Goal: Information Seeking & Learning: Check status

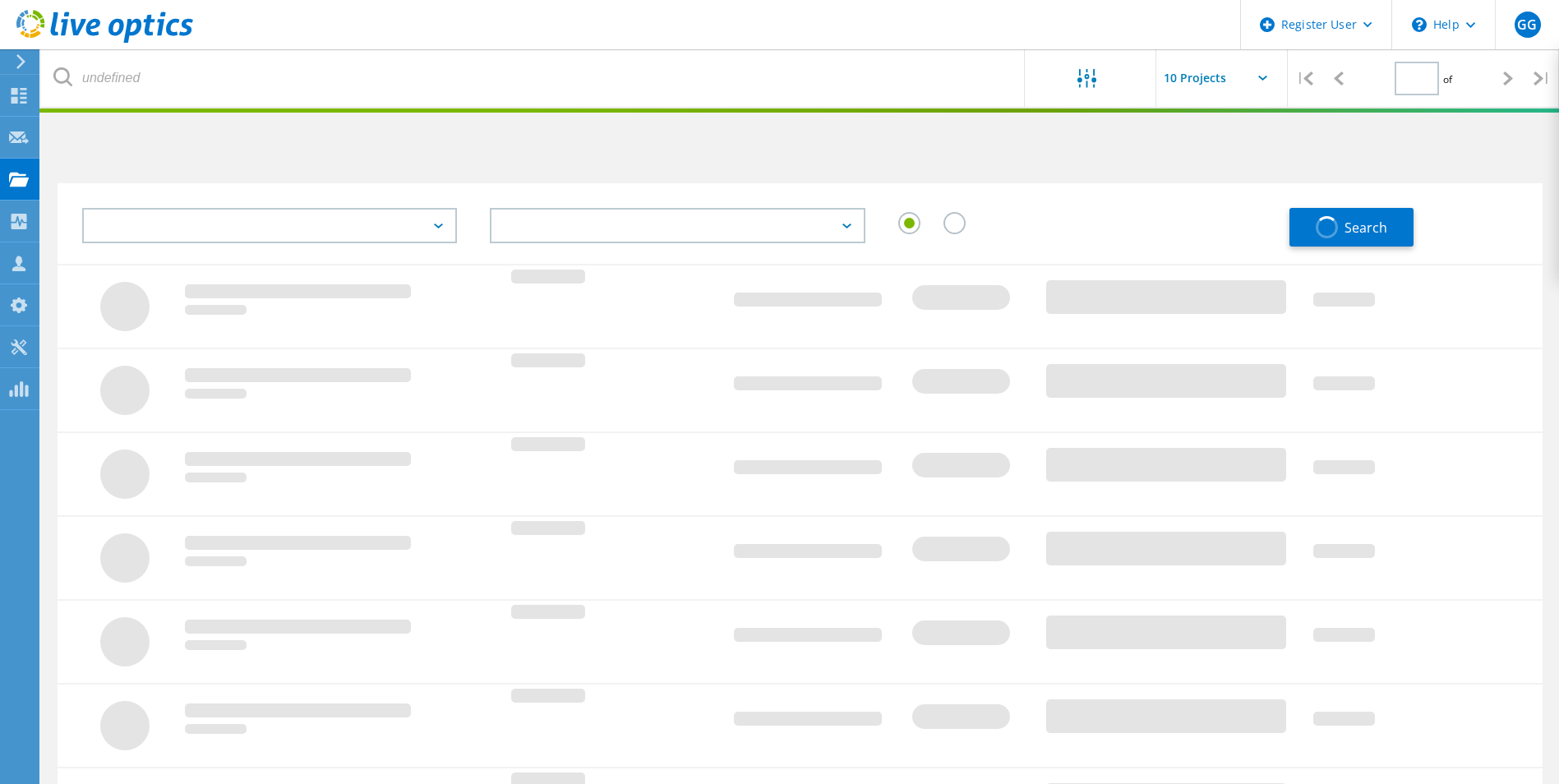
type input "1"
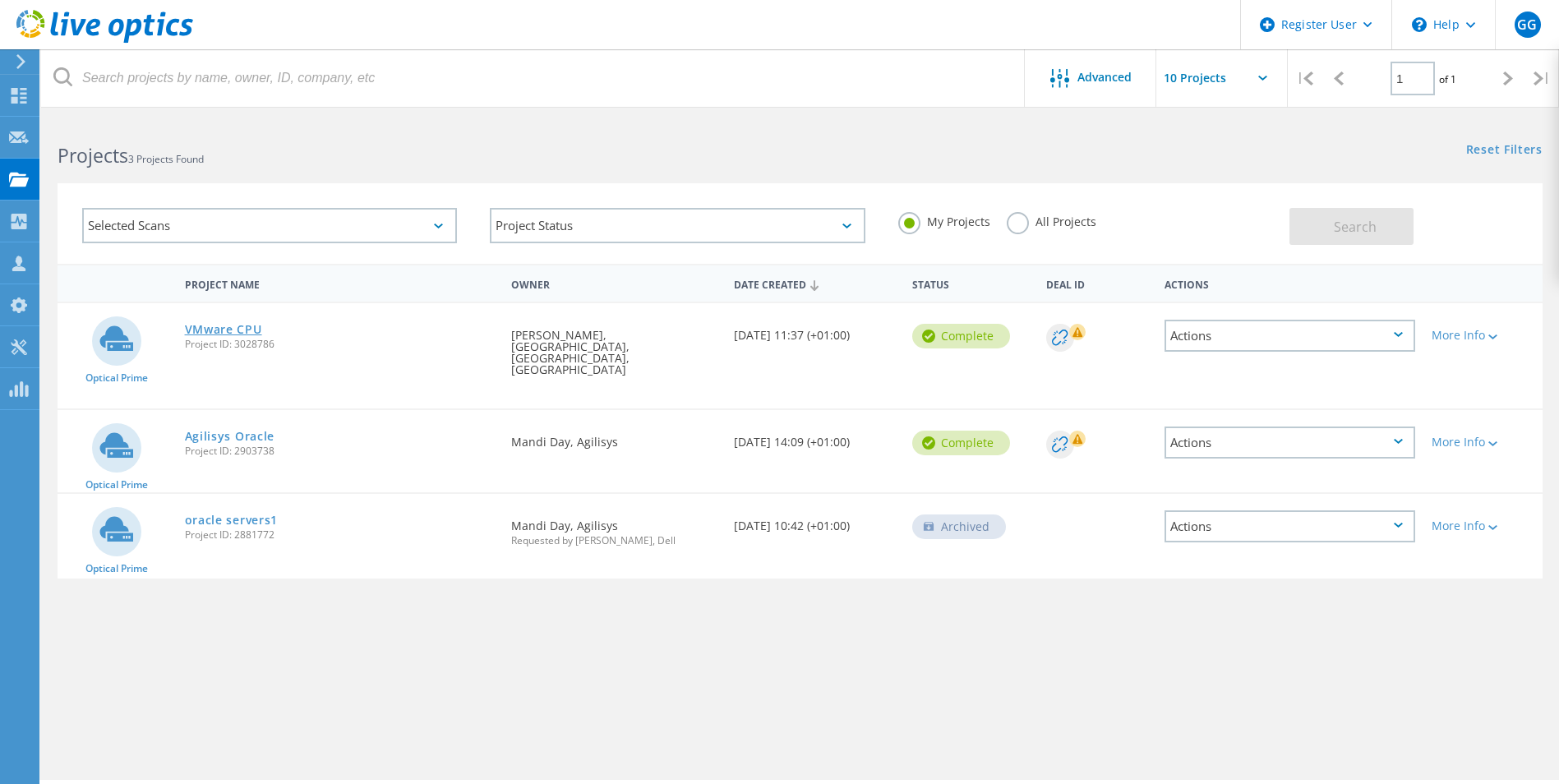
click at [215, 325] on link "VMware CPU" at bounding box center [223, 329] width 77 height 11
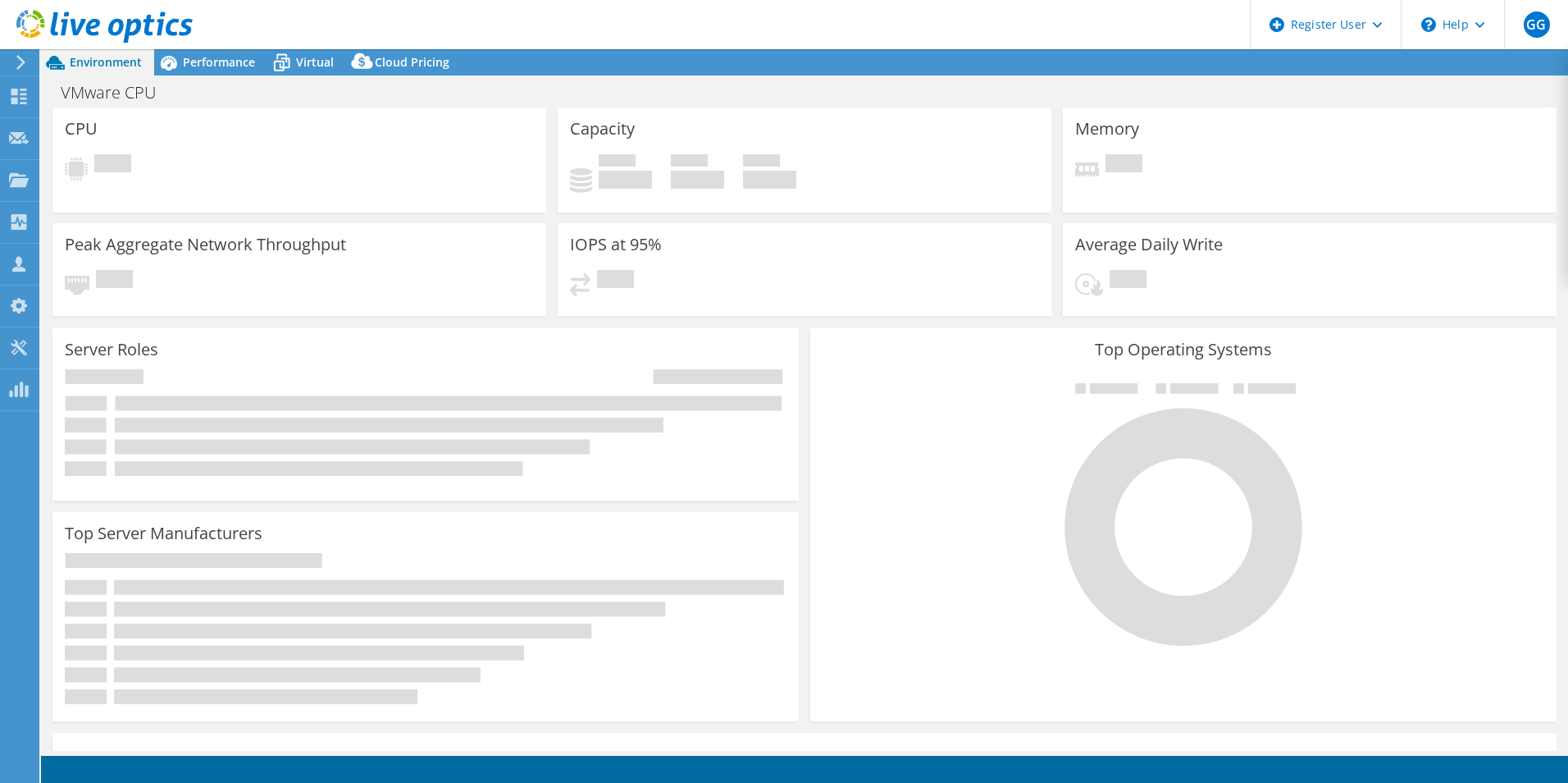
select select "USD"
select select "EULondon"
select select "GBP"
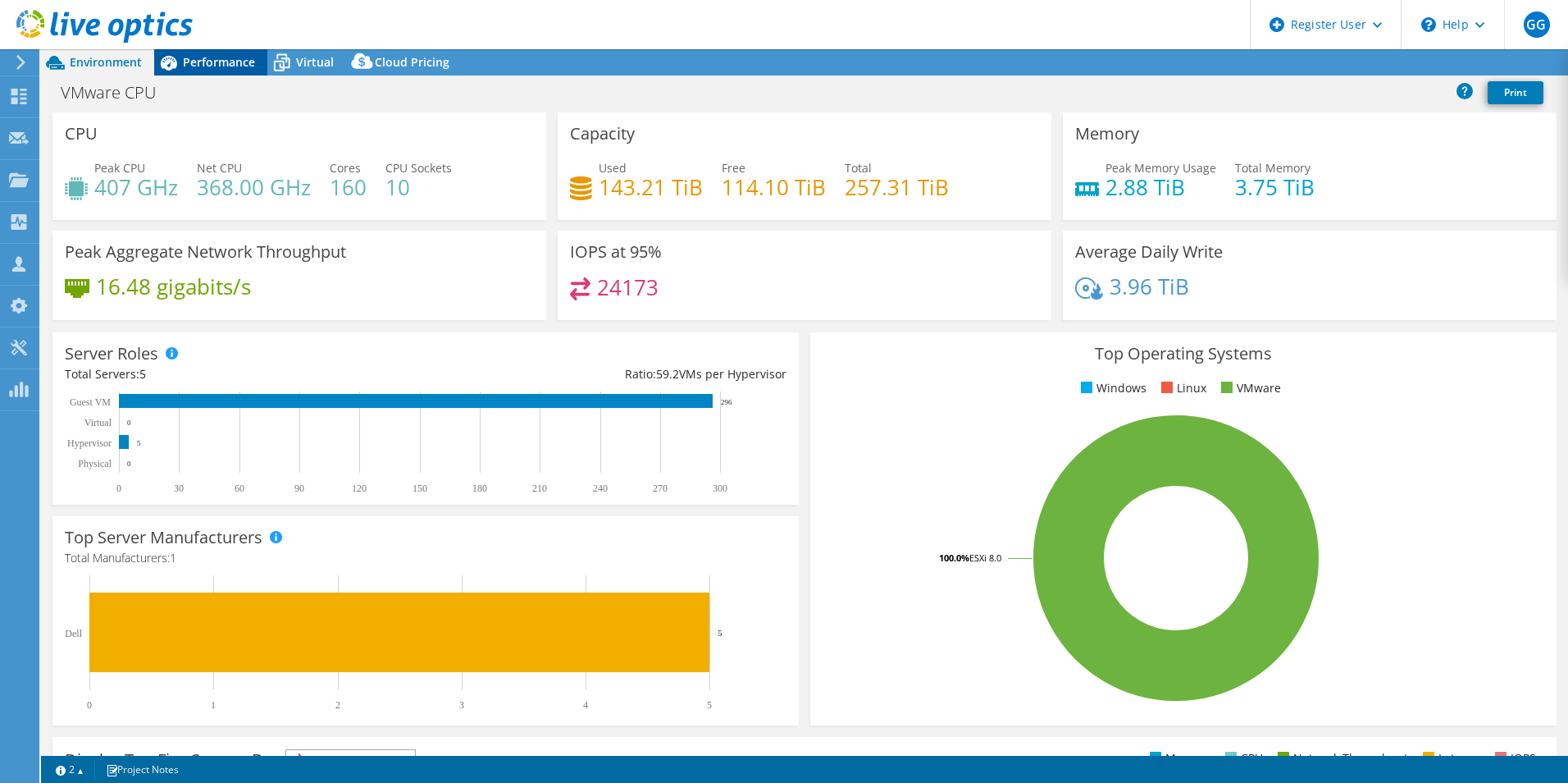
click at [217, 54] on span "Performance" at bounding box center [219, 62] width 72 height 15
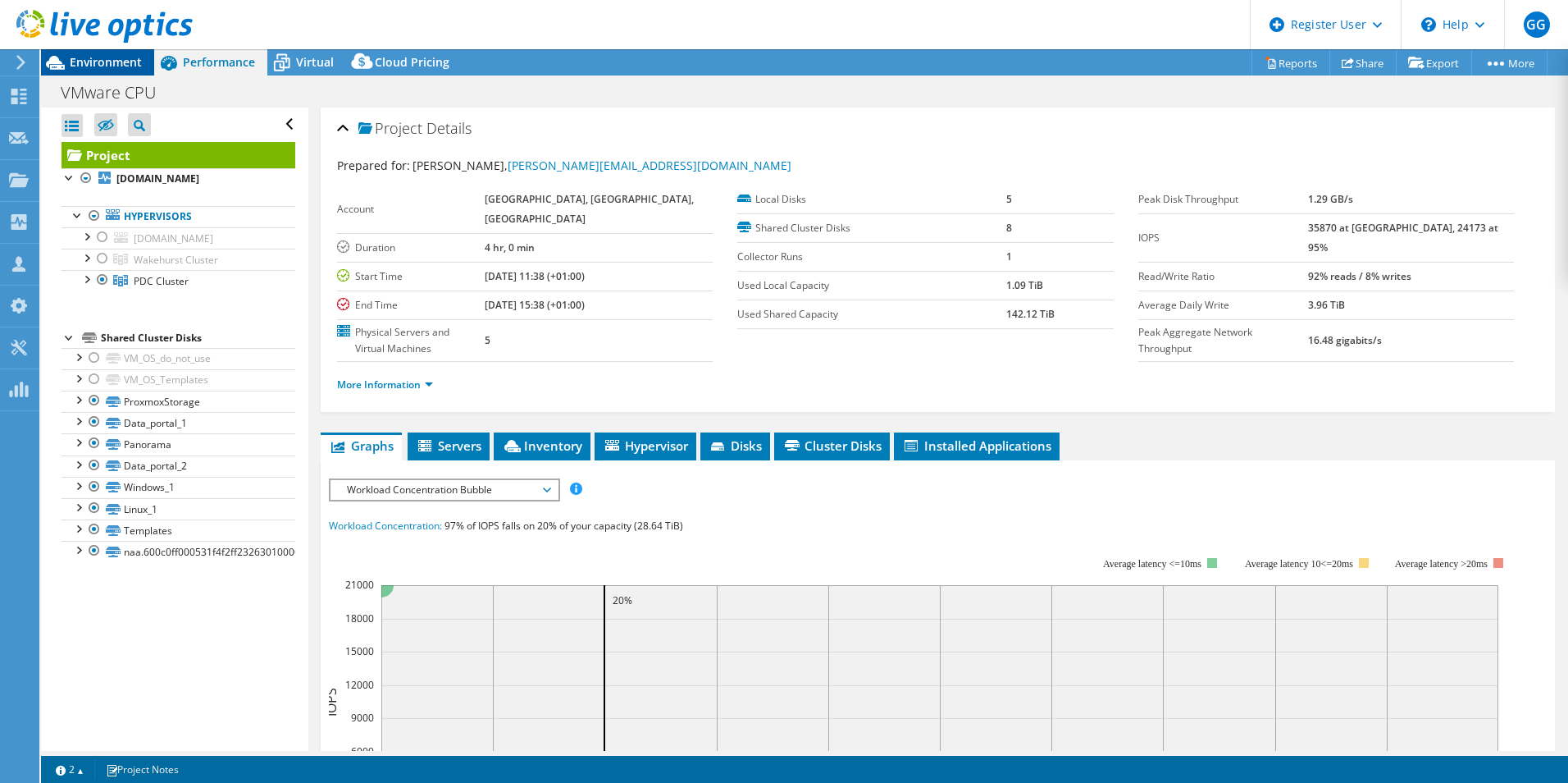
click at [96, 69] on span "Environment" at bounding box center [106, 62] width 72 height 15
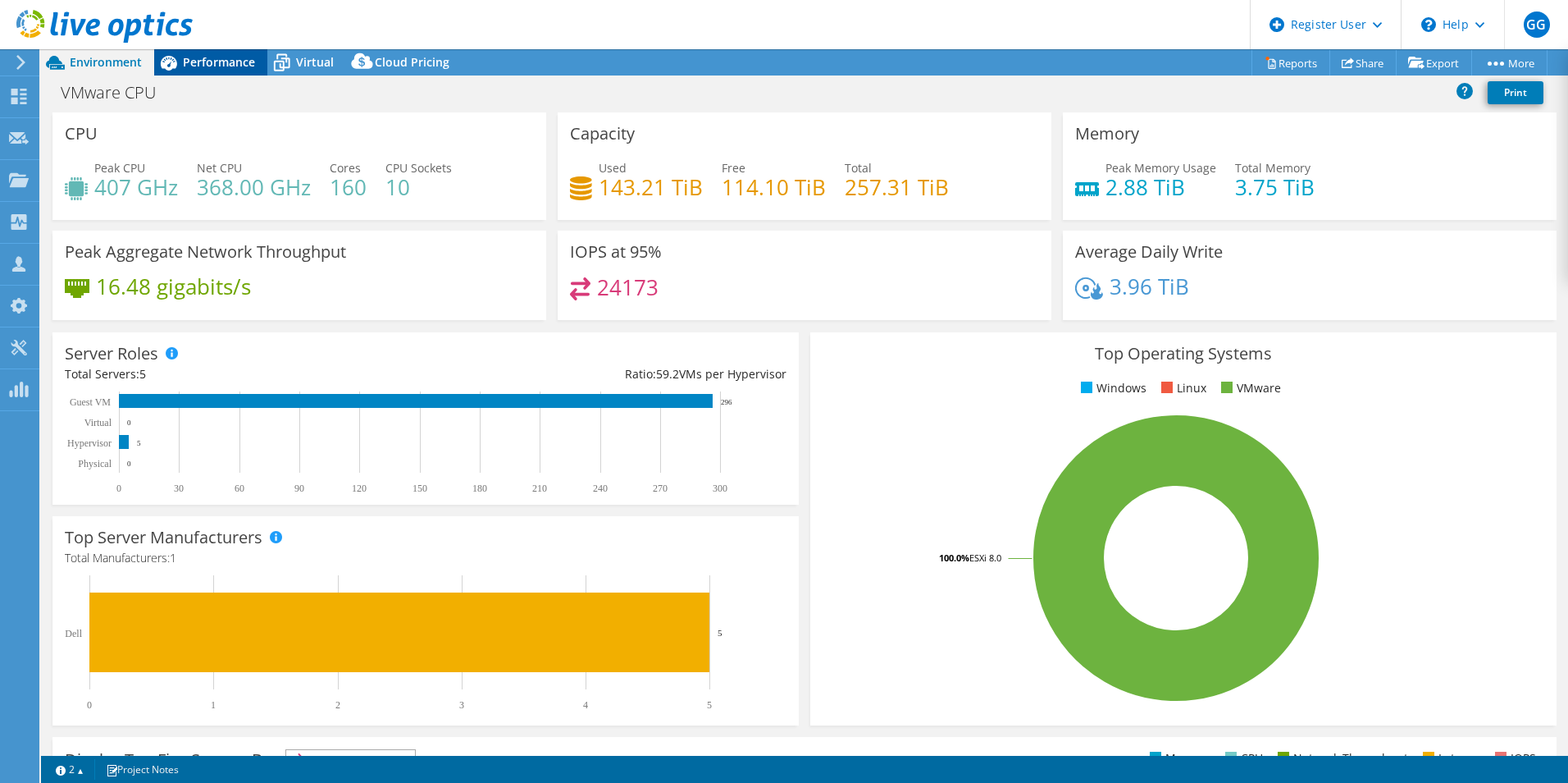
click at [215, 70] on div "Performance" at bounding box center [211, 62] width 114 height 27
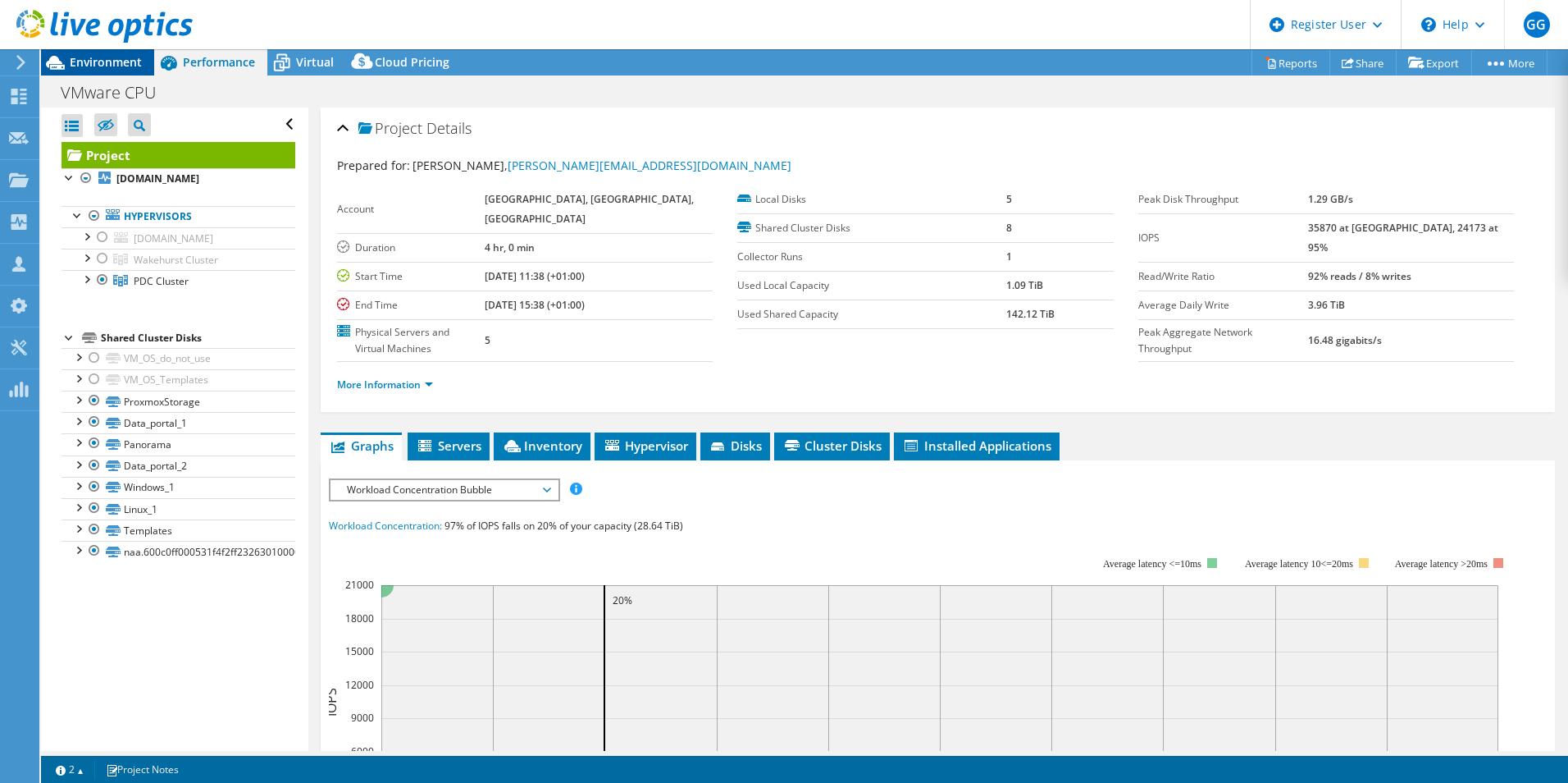
click at [102, 60] on span "Environment" at bounding box center [106, 62] width 72 height 15
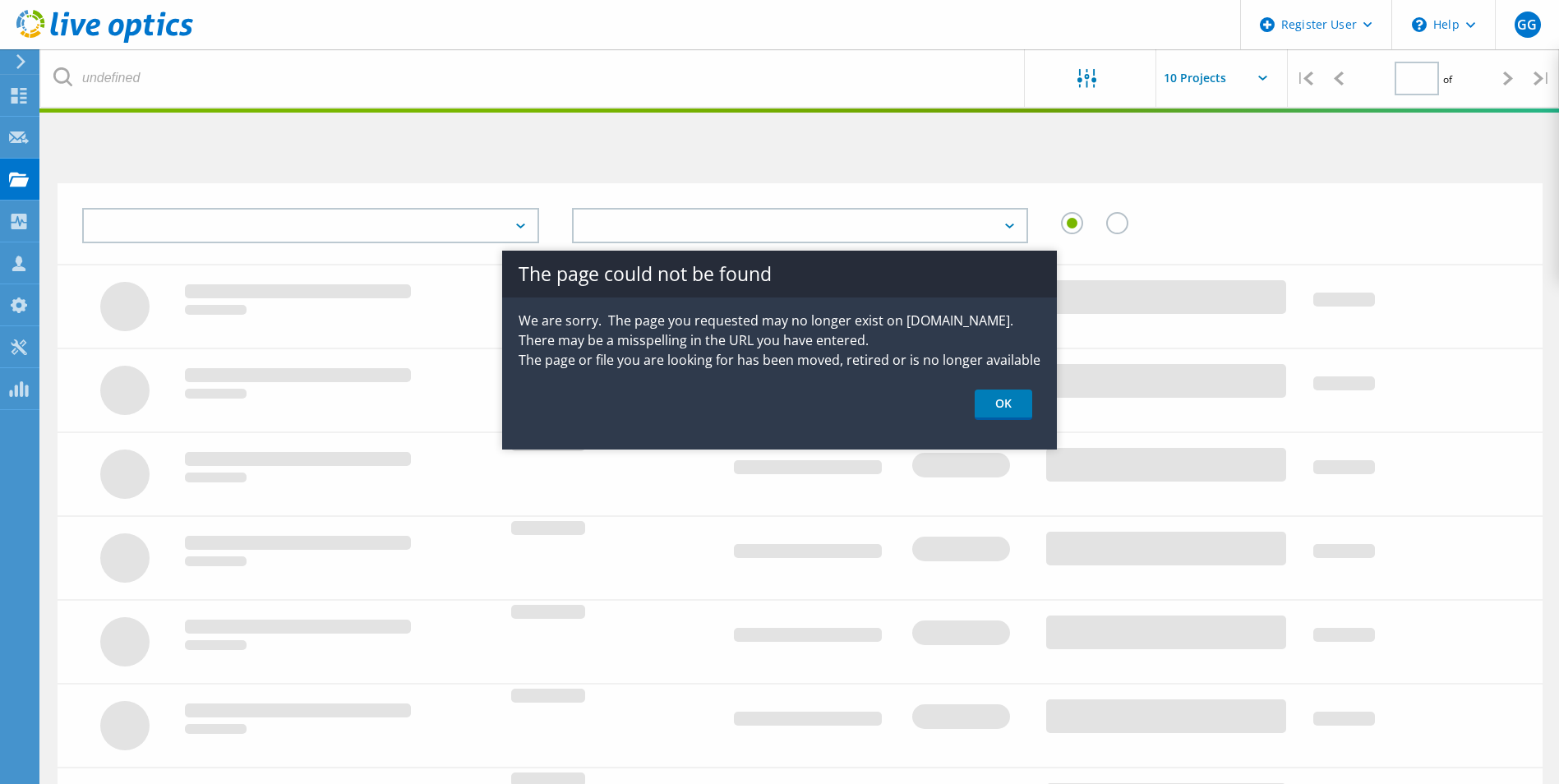
type input "1"
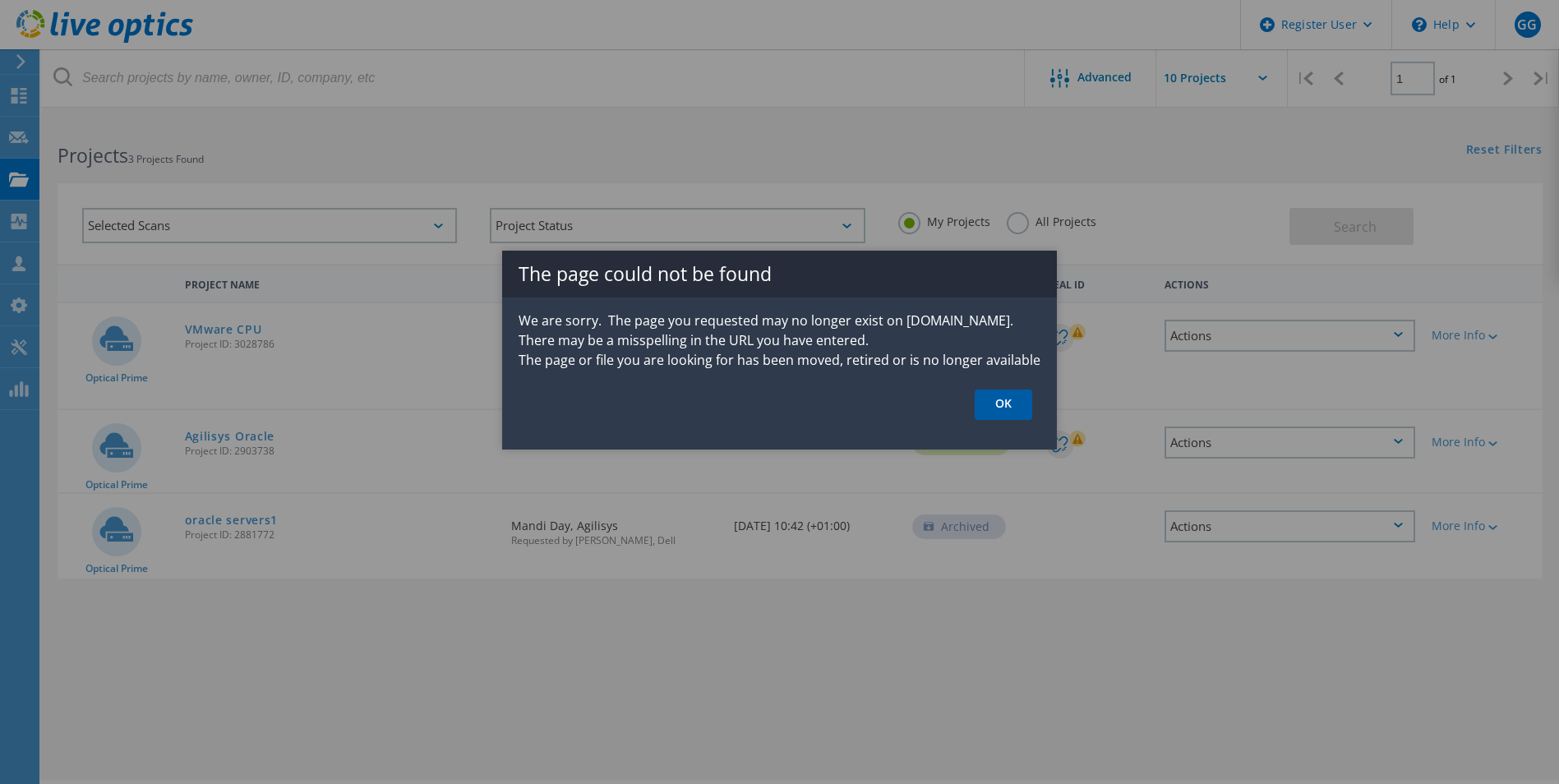
click at [1021, 408] on link "OK" at bounding box center [1003, 405] width 58 height 30
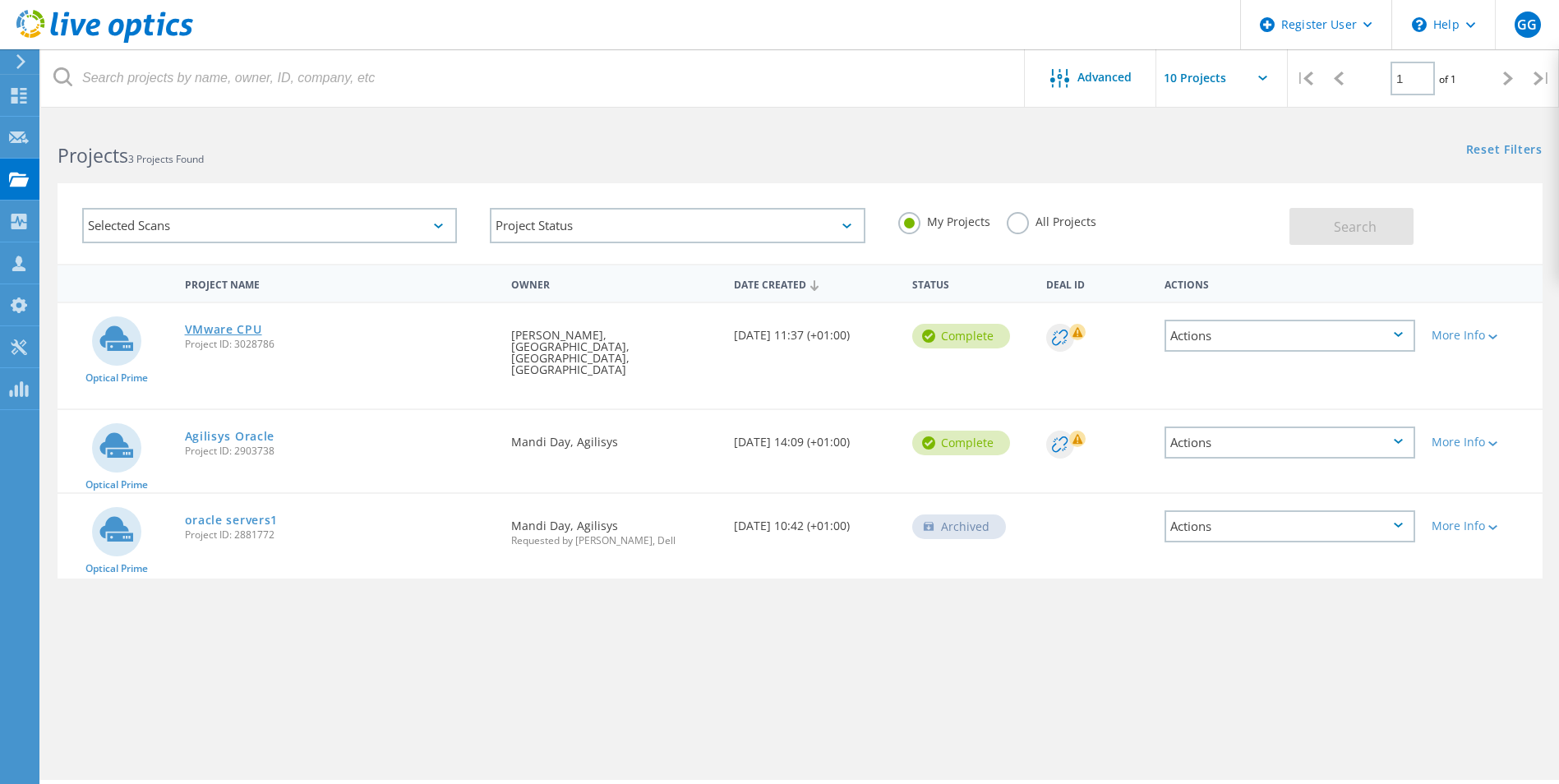
click at [223, 336] on link "VMware CPU" at bounding box center [223, 329] width 77 height 11
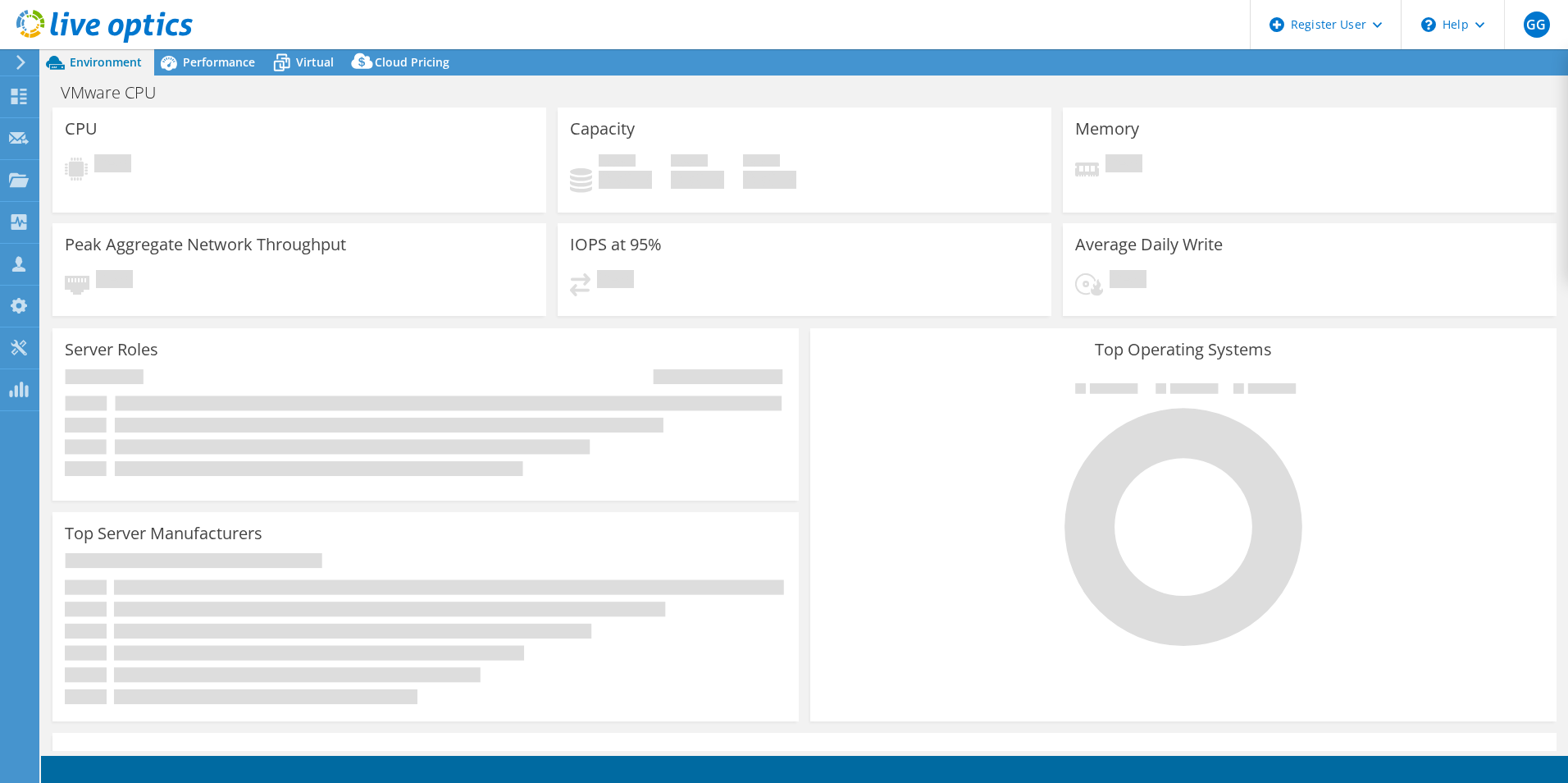
select select "EULondon"
select select "GBP"
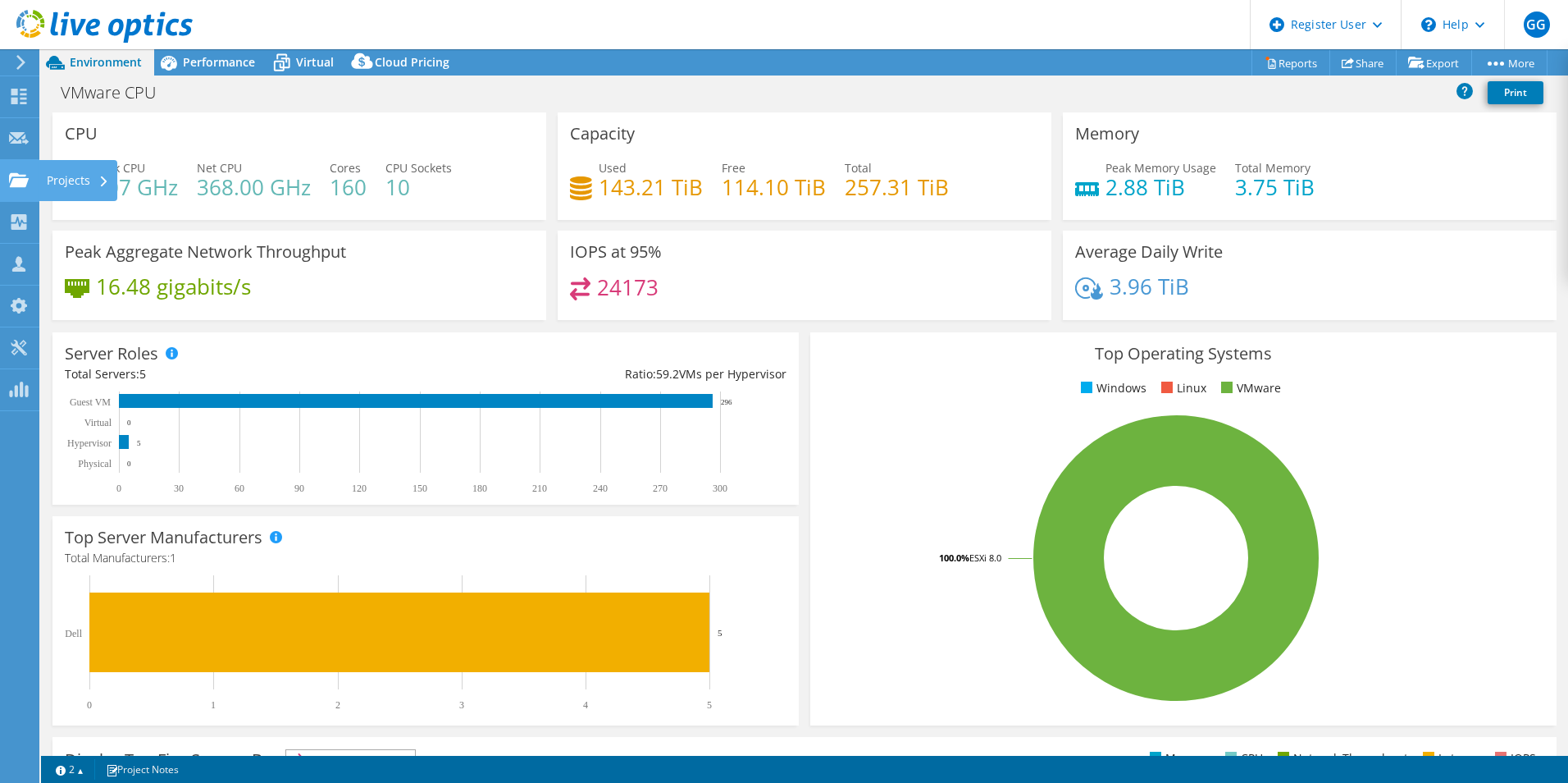
click at [13, 178] on use at bounding box center [19, 179] width 20 height 14
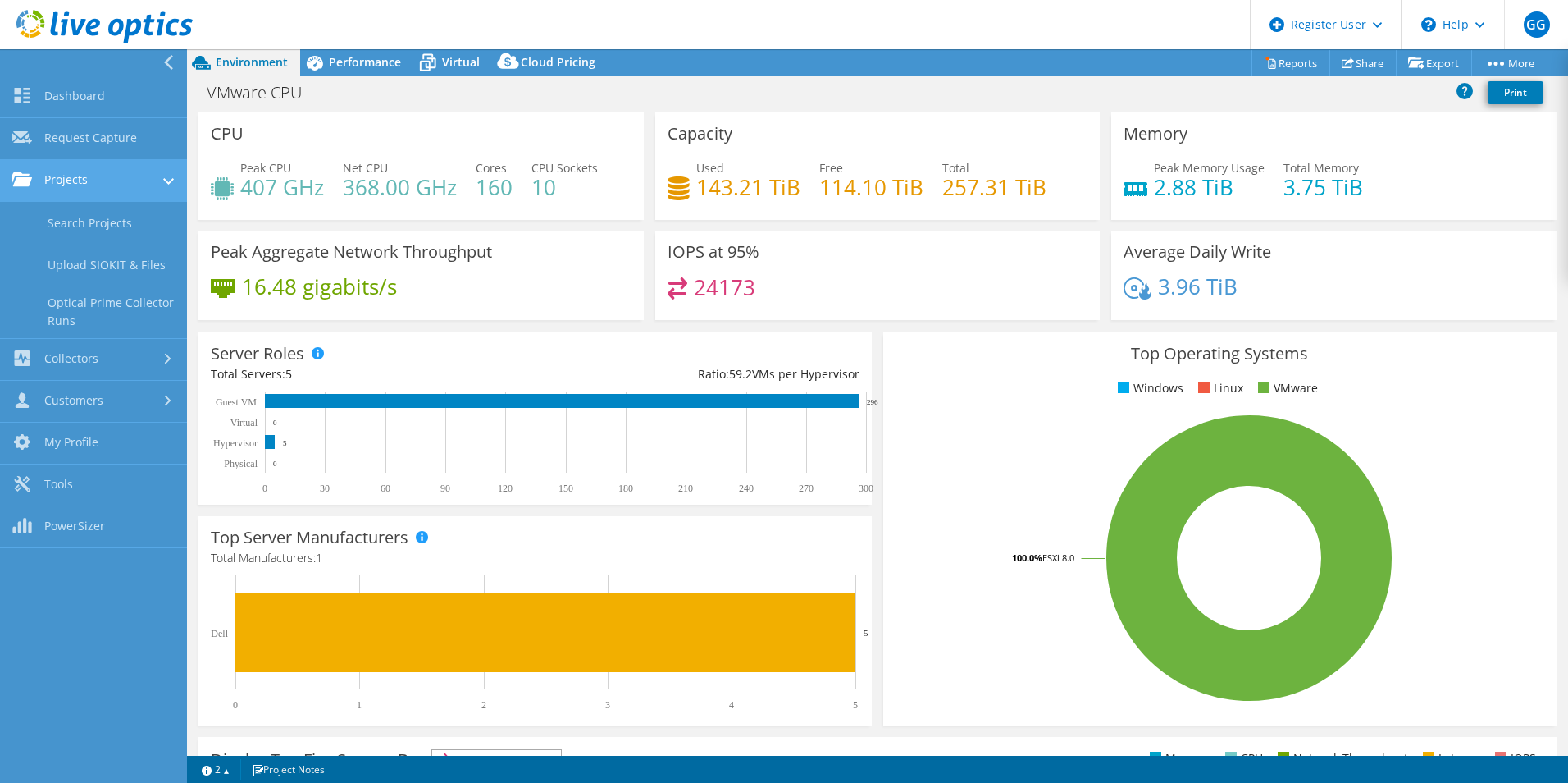
click at [109, 168] on link "Projects" at bounding box center [94, 181] width 187 height 42
click at [115, 393] on link "Customers" at bounding box center [94, 401] width 187 height 42
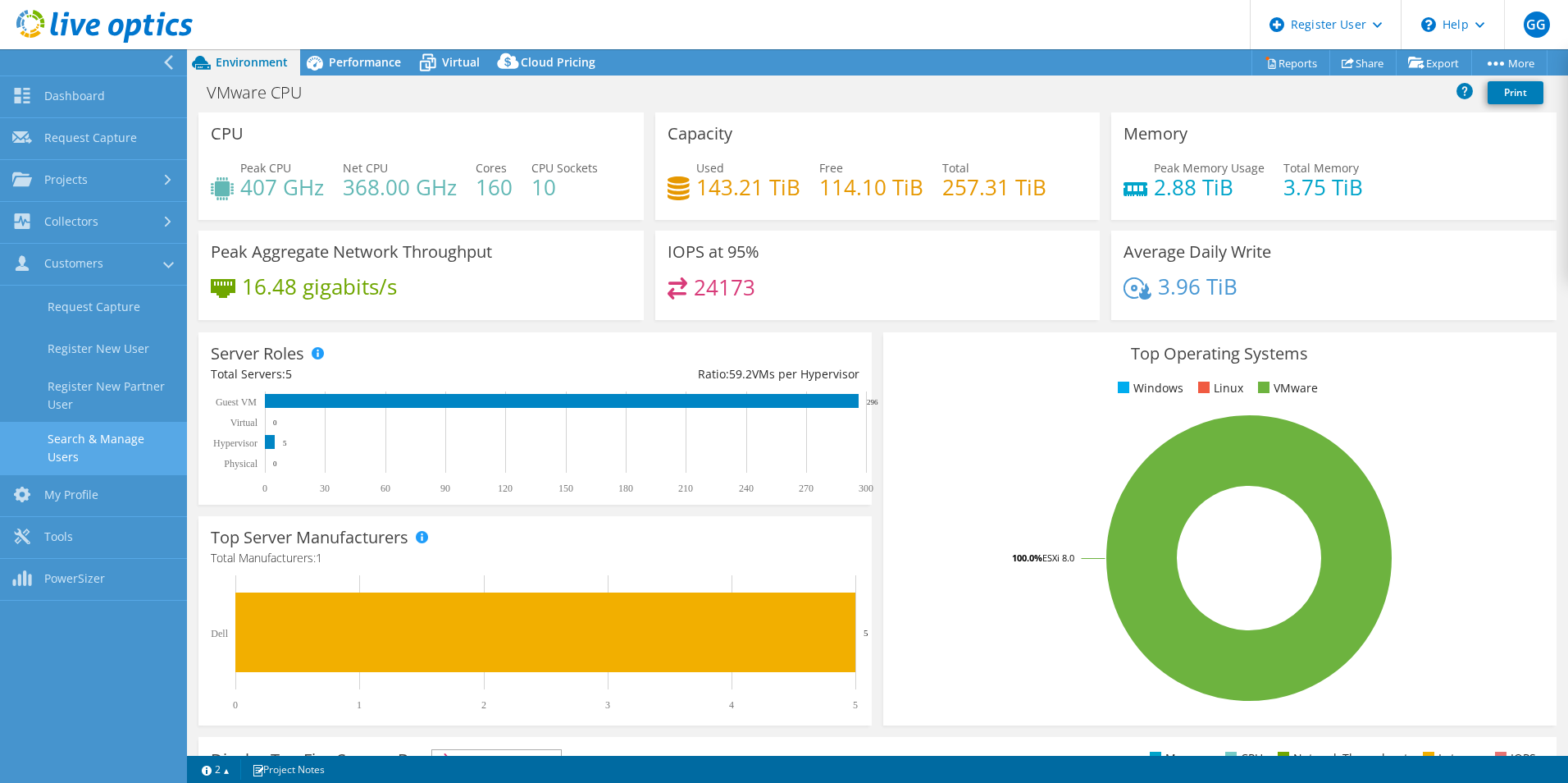
click at [114, 447] on link "Search & Manage Users" at bounding box center [94, 447] width 187 height 52
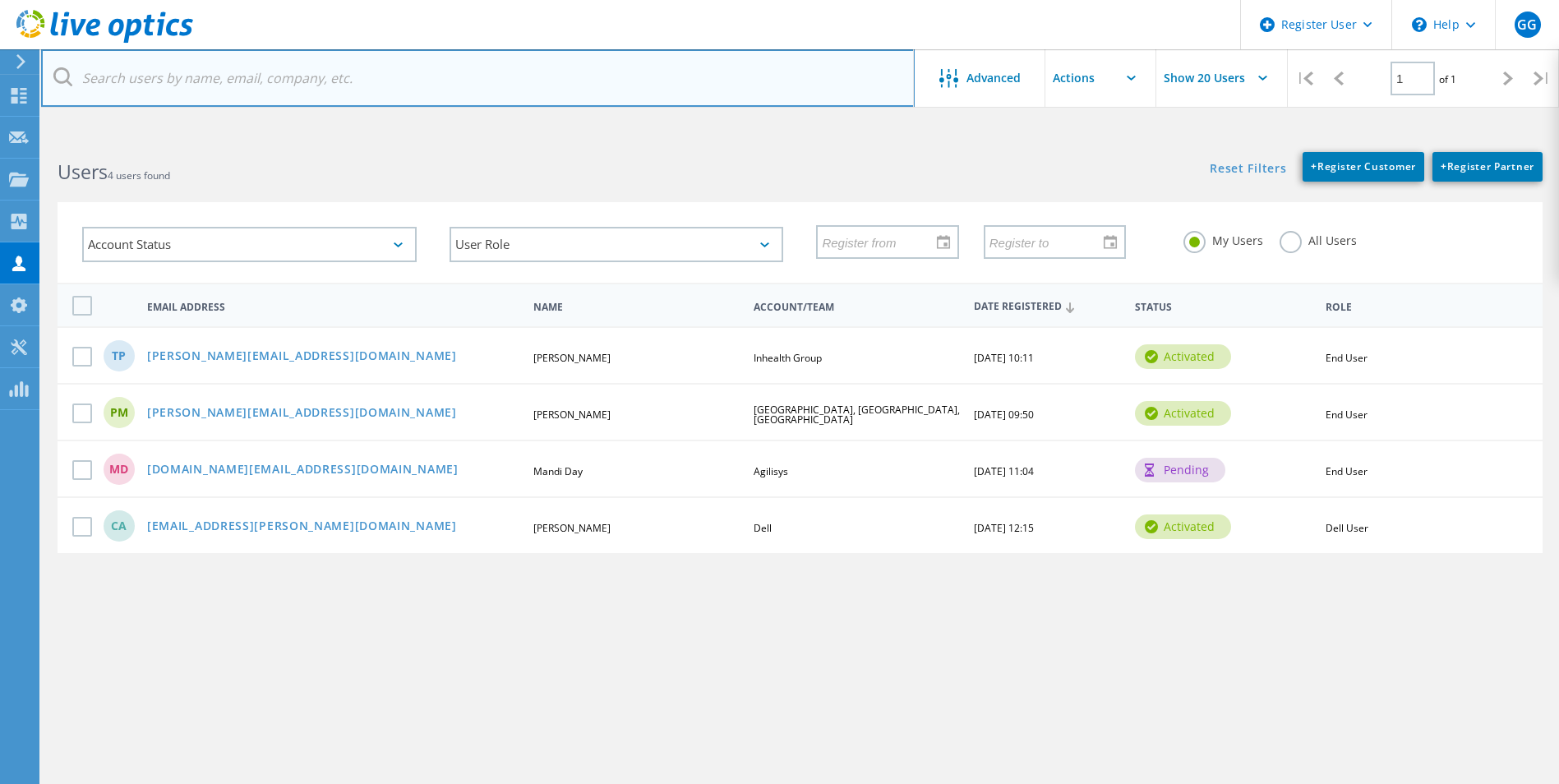
click at [258, 88] on input "text" at bounding box center [477, 78] width 873 height 58
paste input "P.Mapfumo@kew.org>"
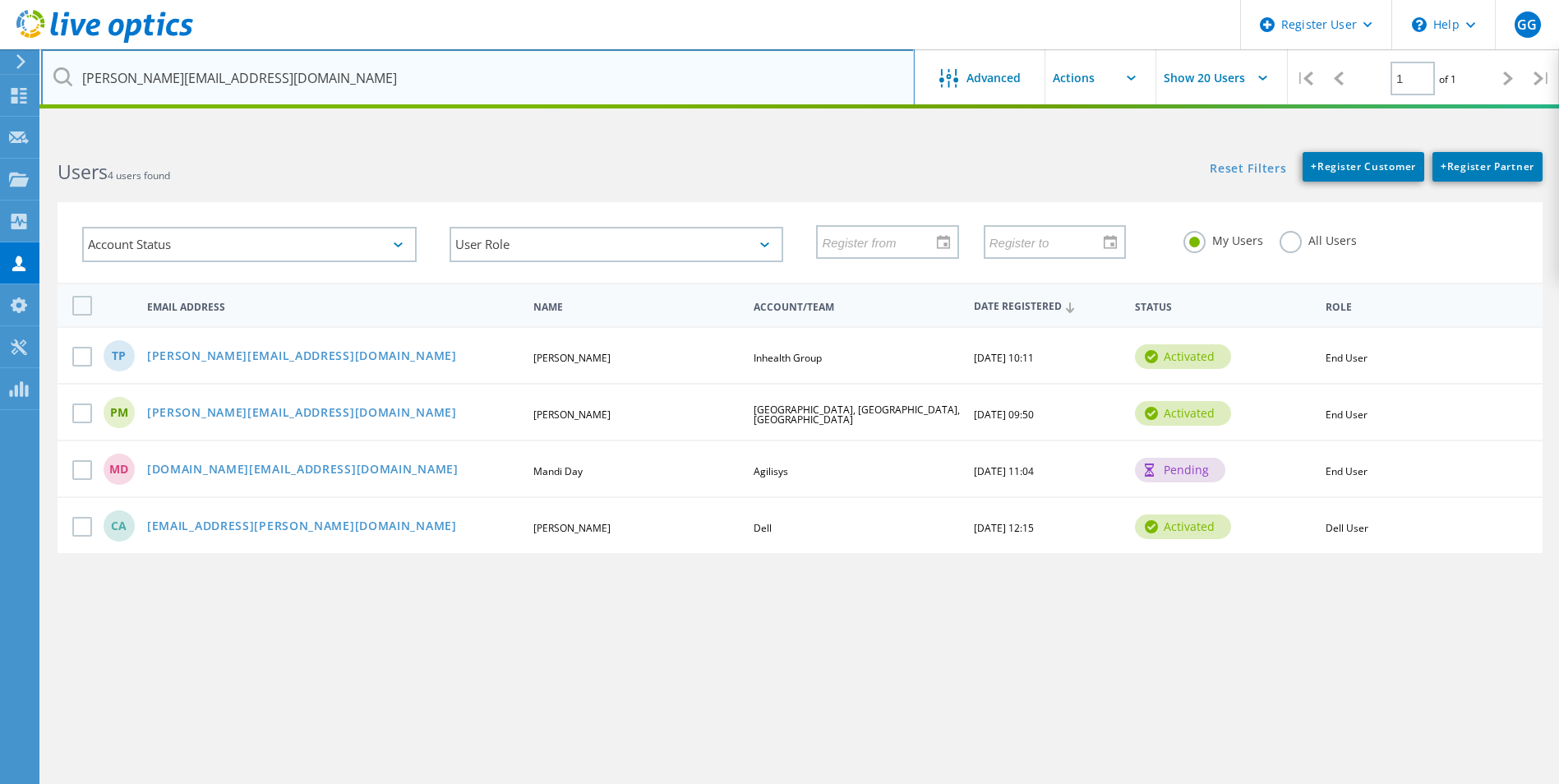
type input "P.Mapfumo@kew.org"
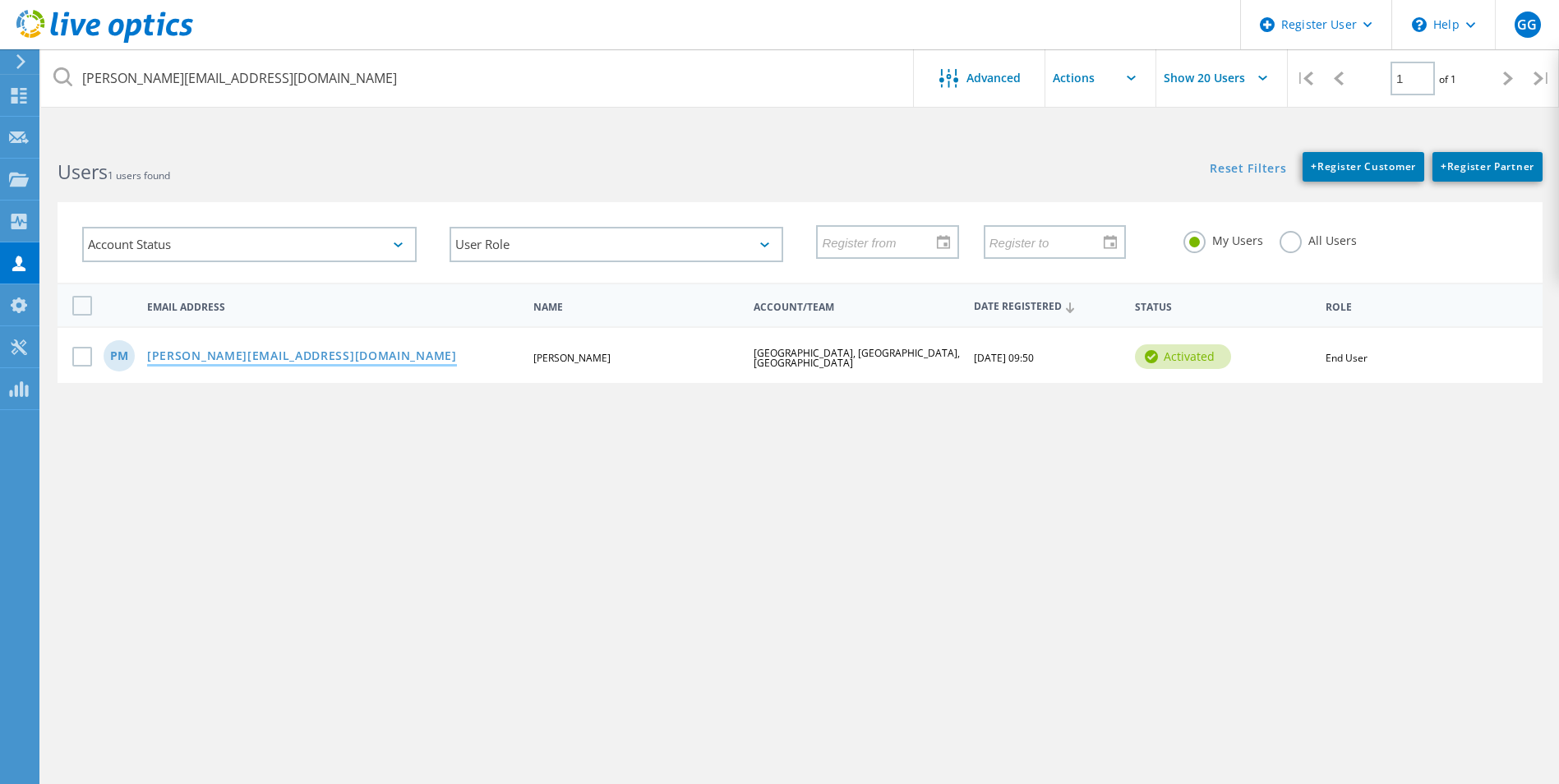
click at [241, 355] on link "p.mapfumo@kew.org" at bounding box center [302, 356] width 310 height 14
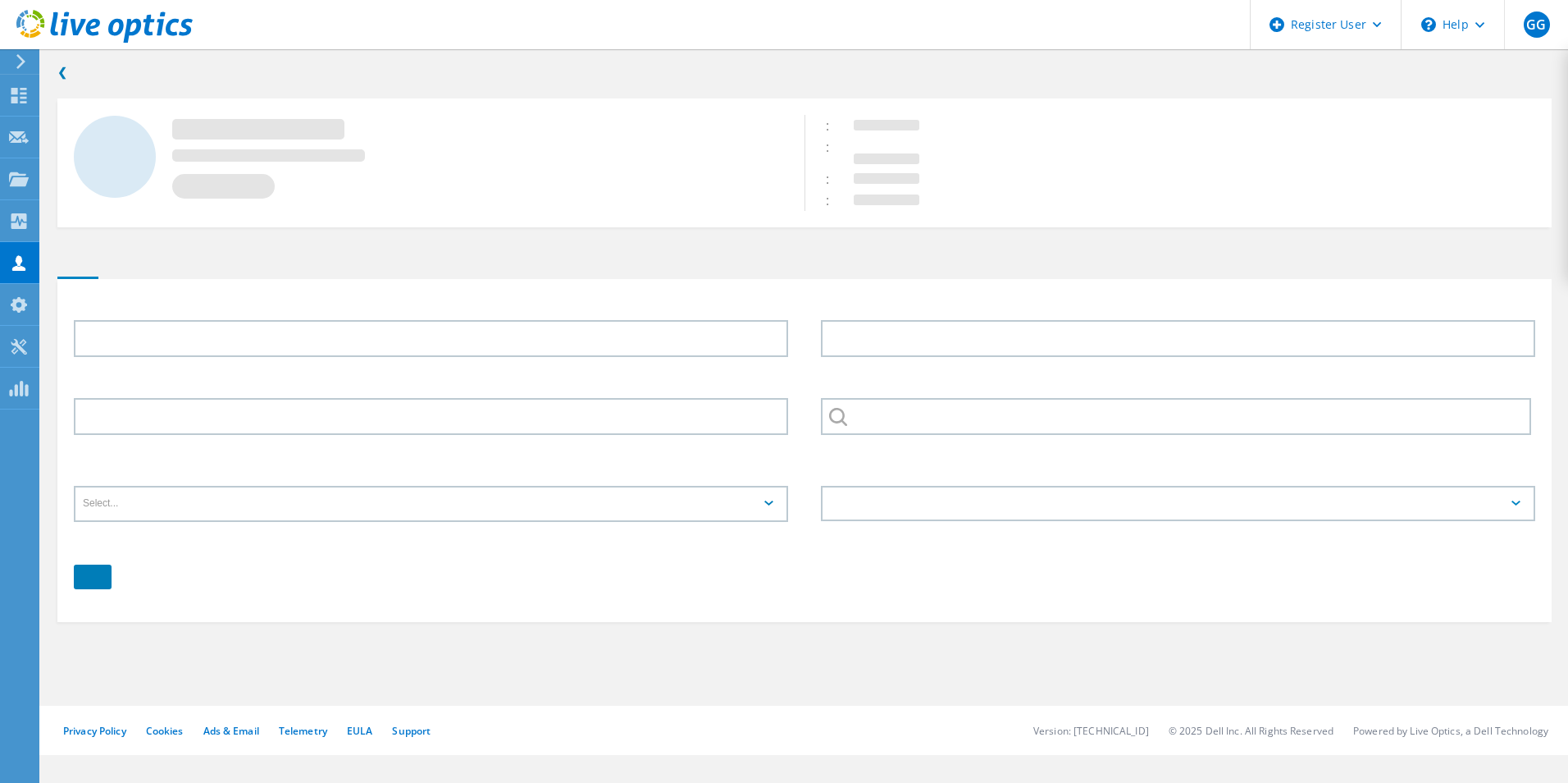
type input "Phil"
type input "Mapfumo"
type input "[GEOGRAPHIC_DATA], [GEOGRAPHIC_DATA], [GEOGRAPHIC_DATA]"
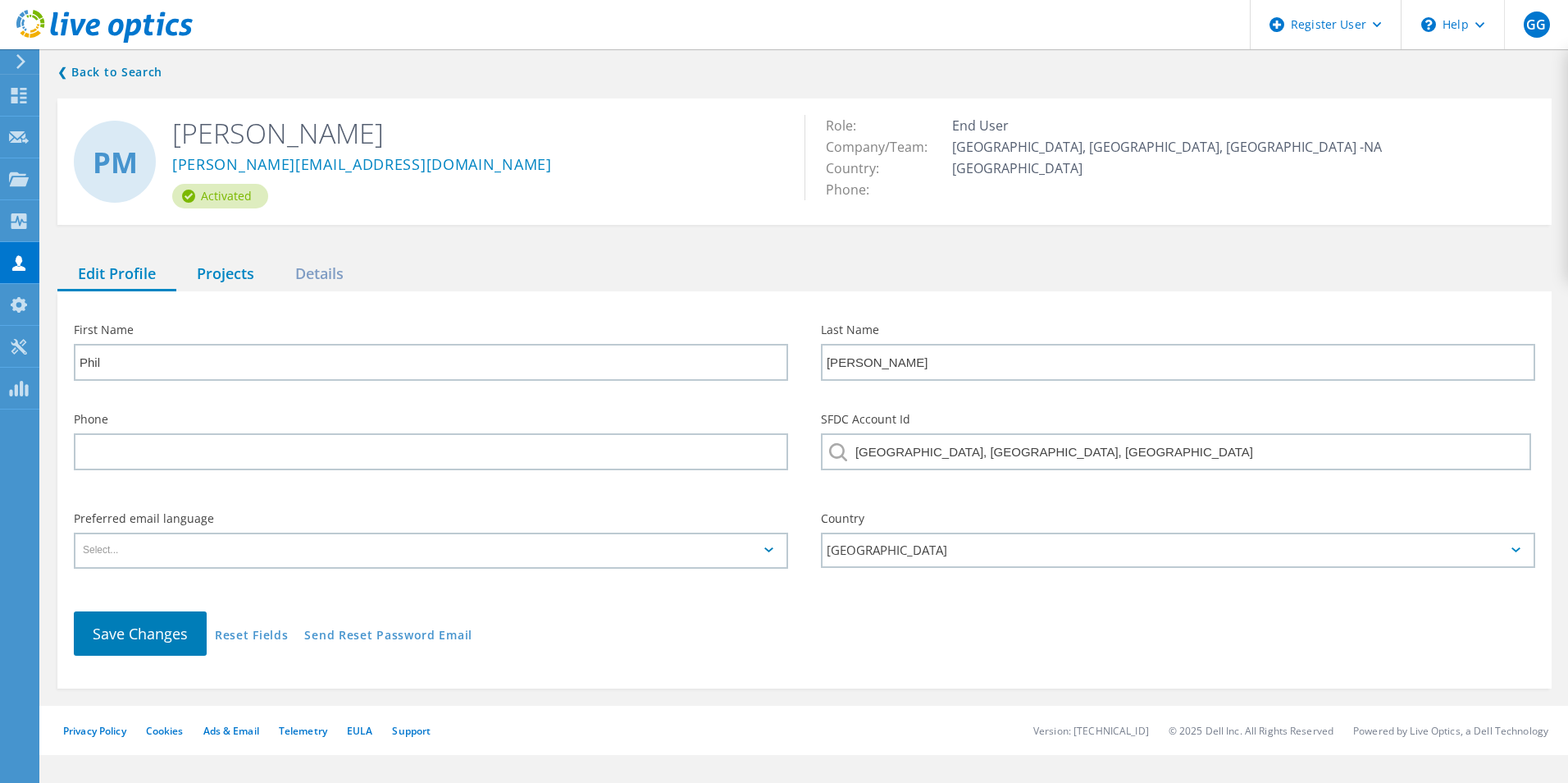
click at [219, 276] on div "Projects" at bounding box center [225, 275] width 98 height 34
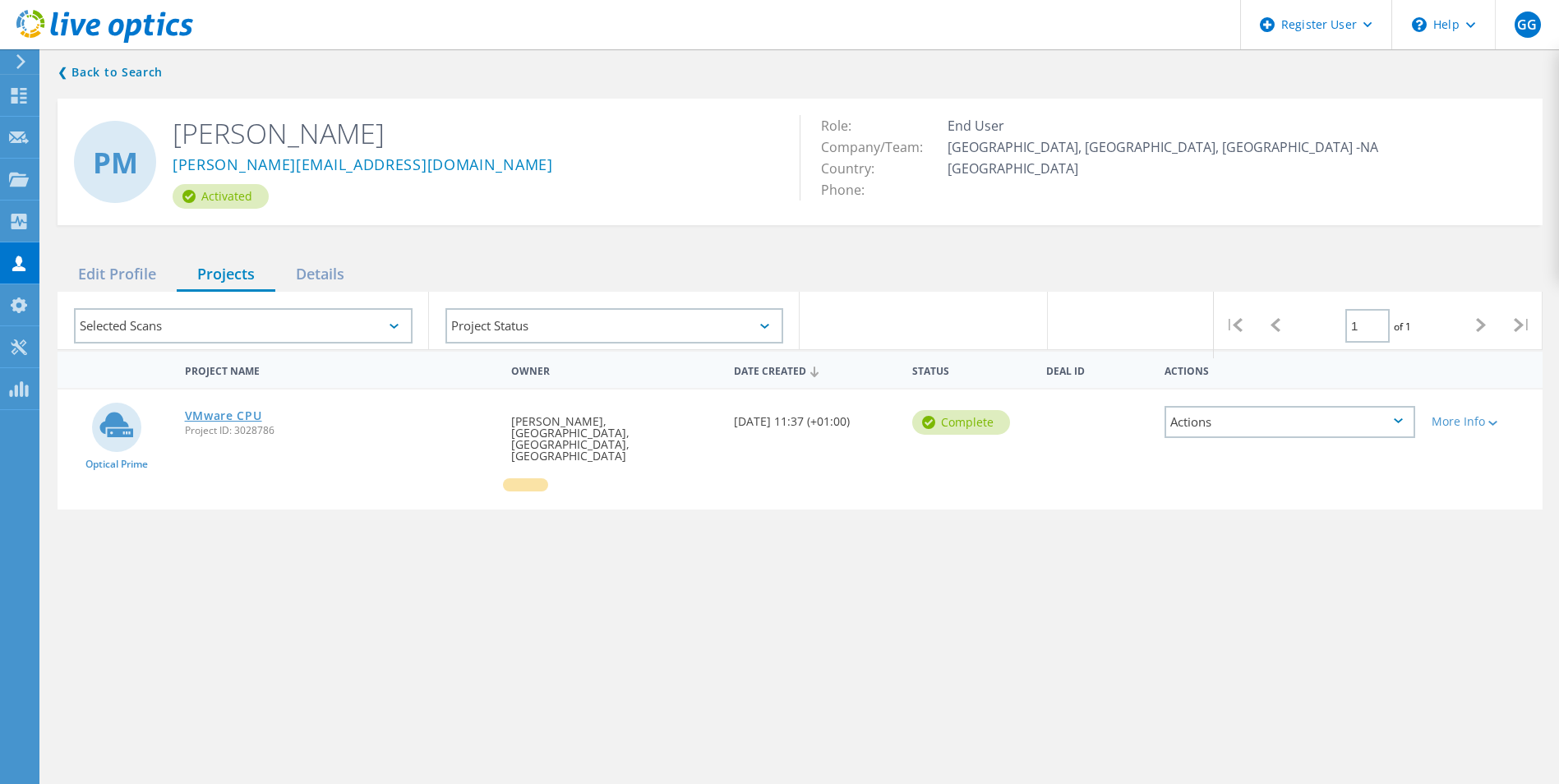
click at [248, 415] on link "VMware CPU" at bounding box center [223, 415] width 77 height 11
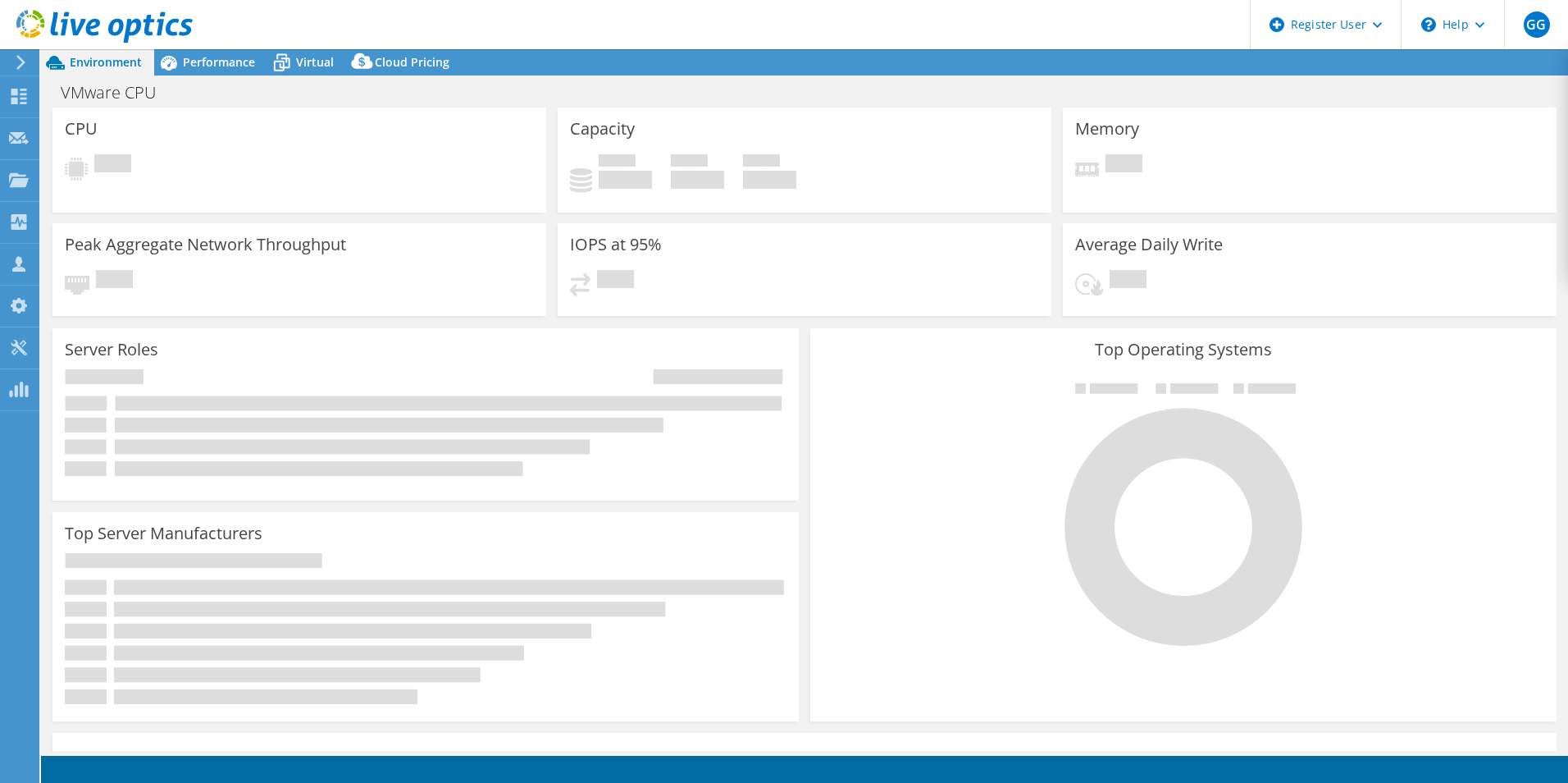
select select "EULondon"
select select "GBP"
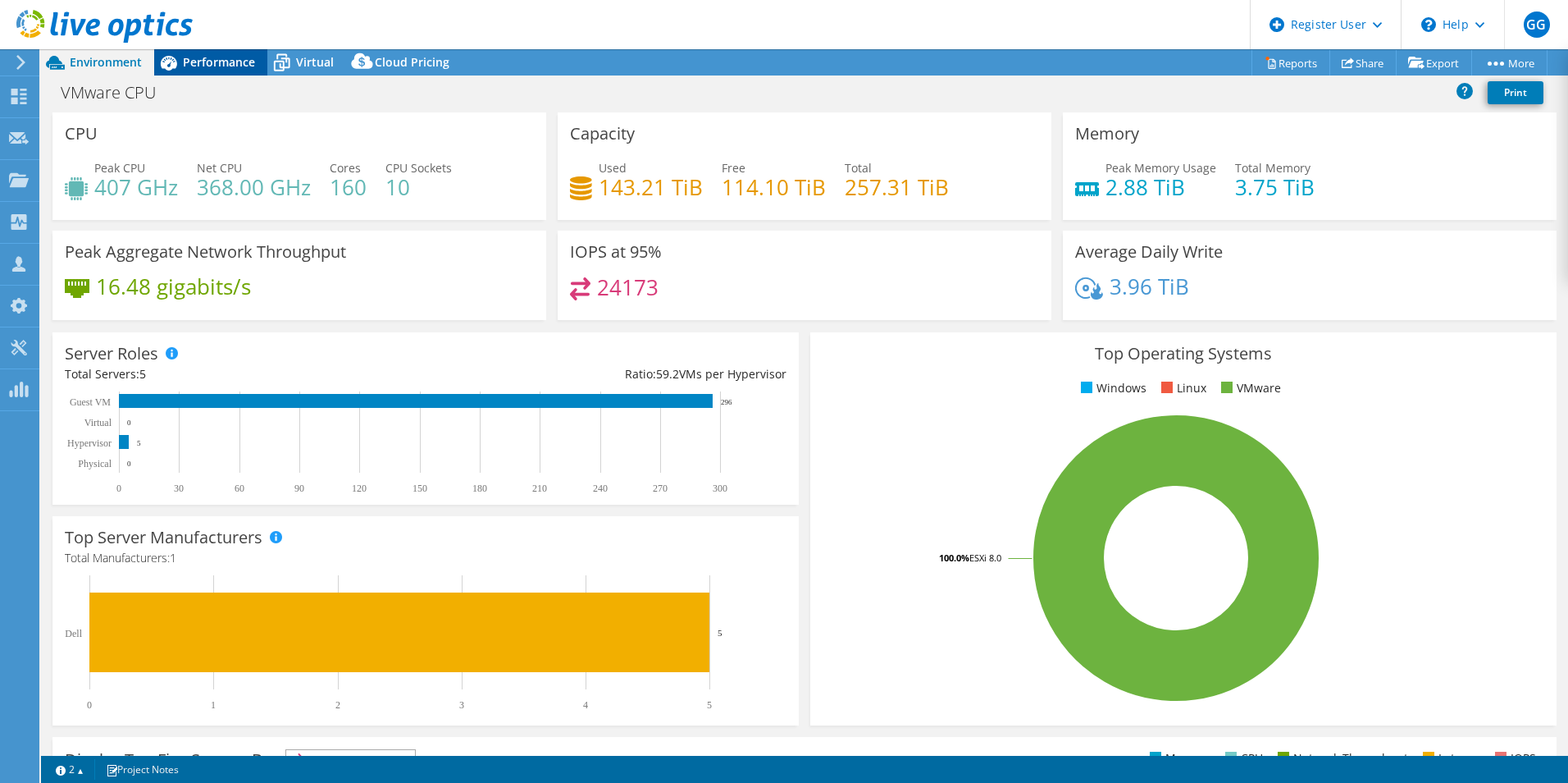
click at [197, 62] on span "Performance" at bounding box center [219, 62] width 72 height 15
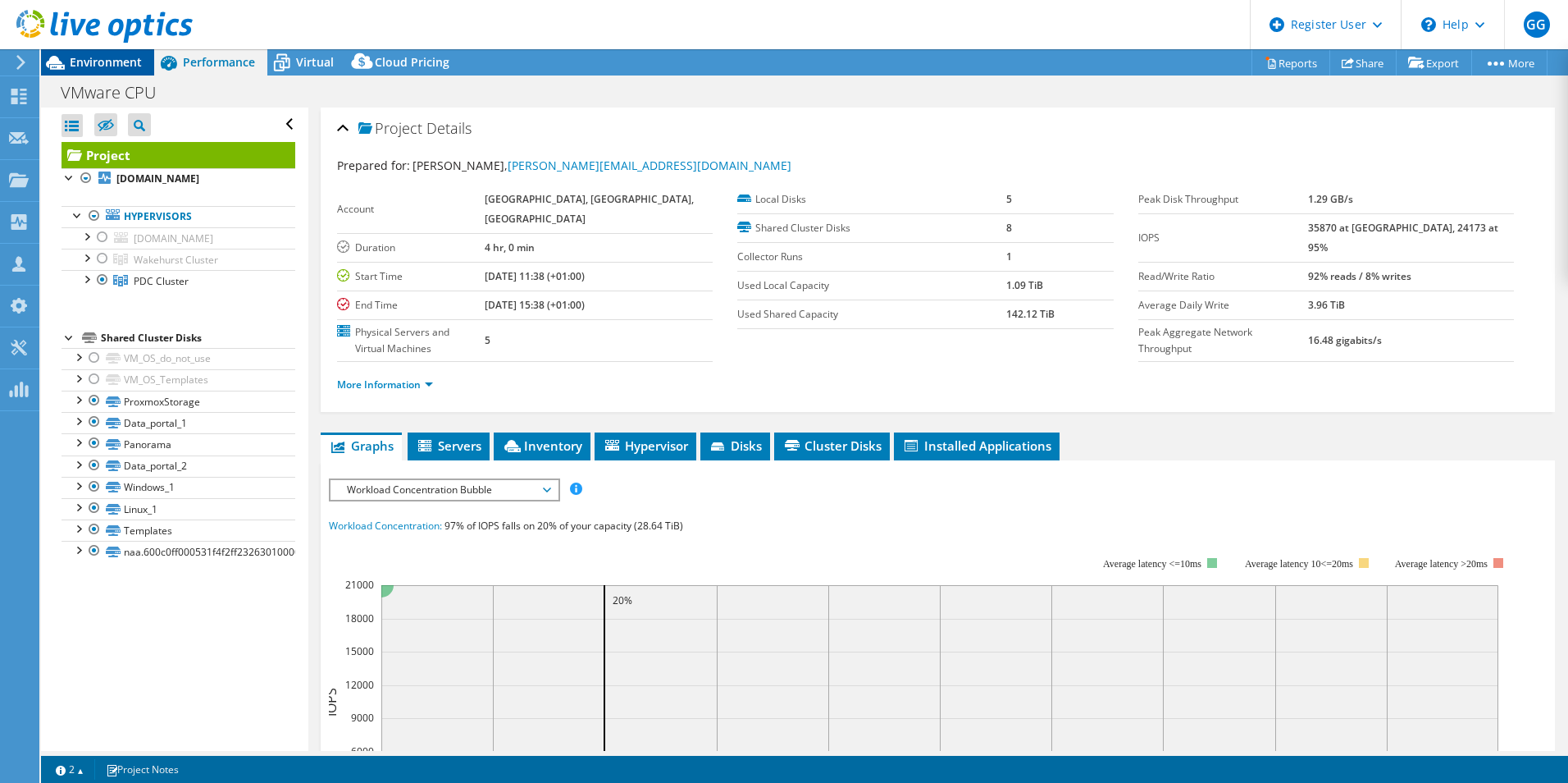
click at [101, 60] on span "Environment" at bounding box center [106, 62] width 72 height 15
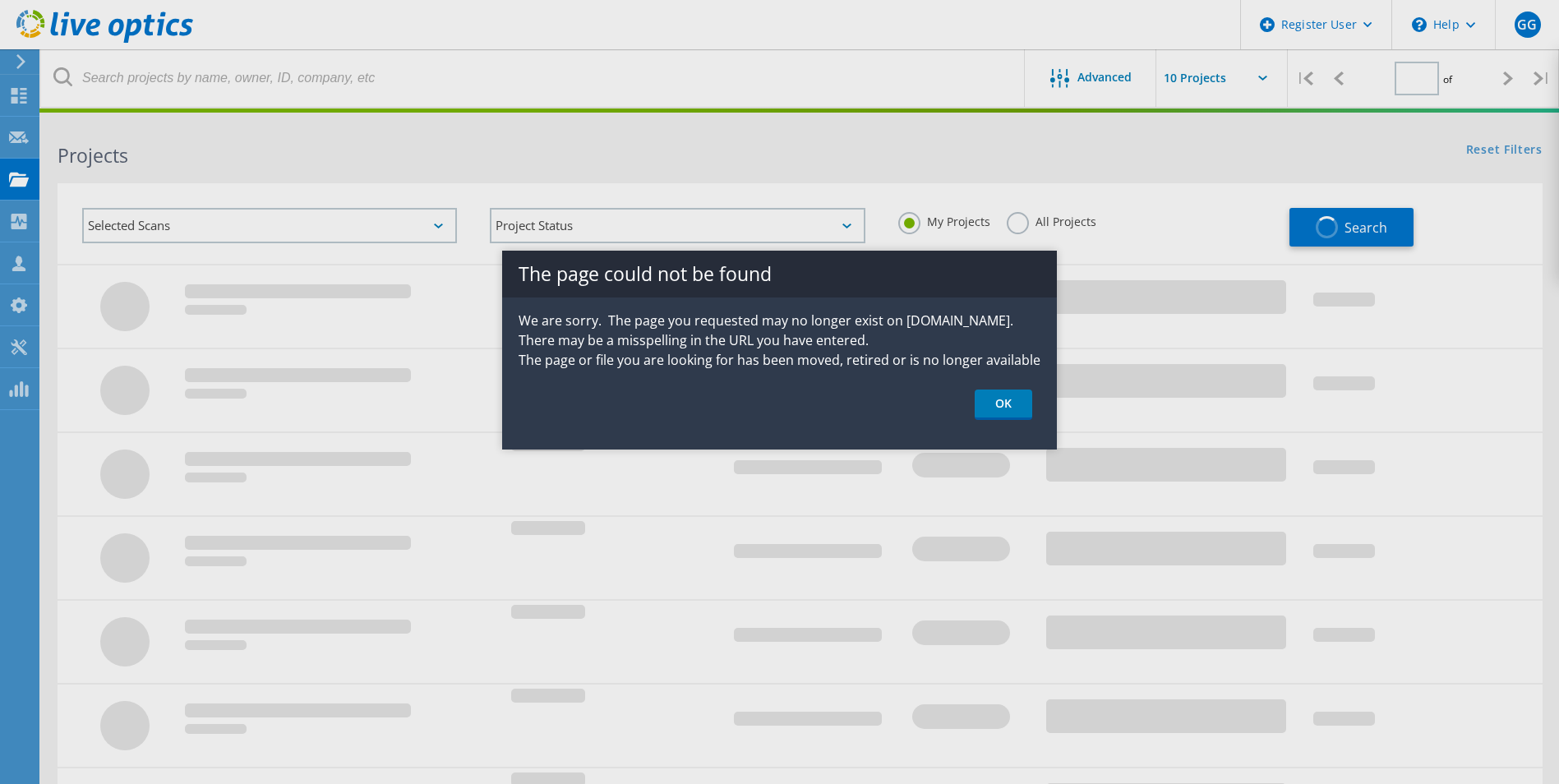
type input "1"
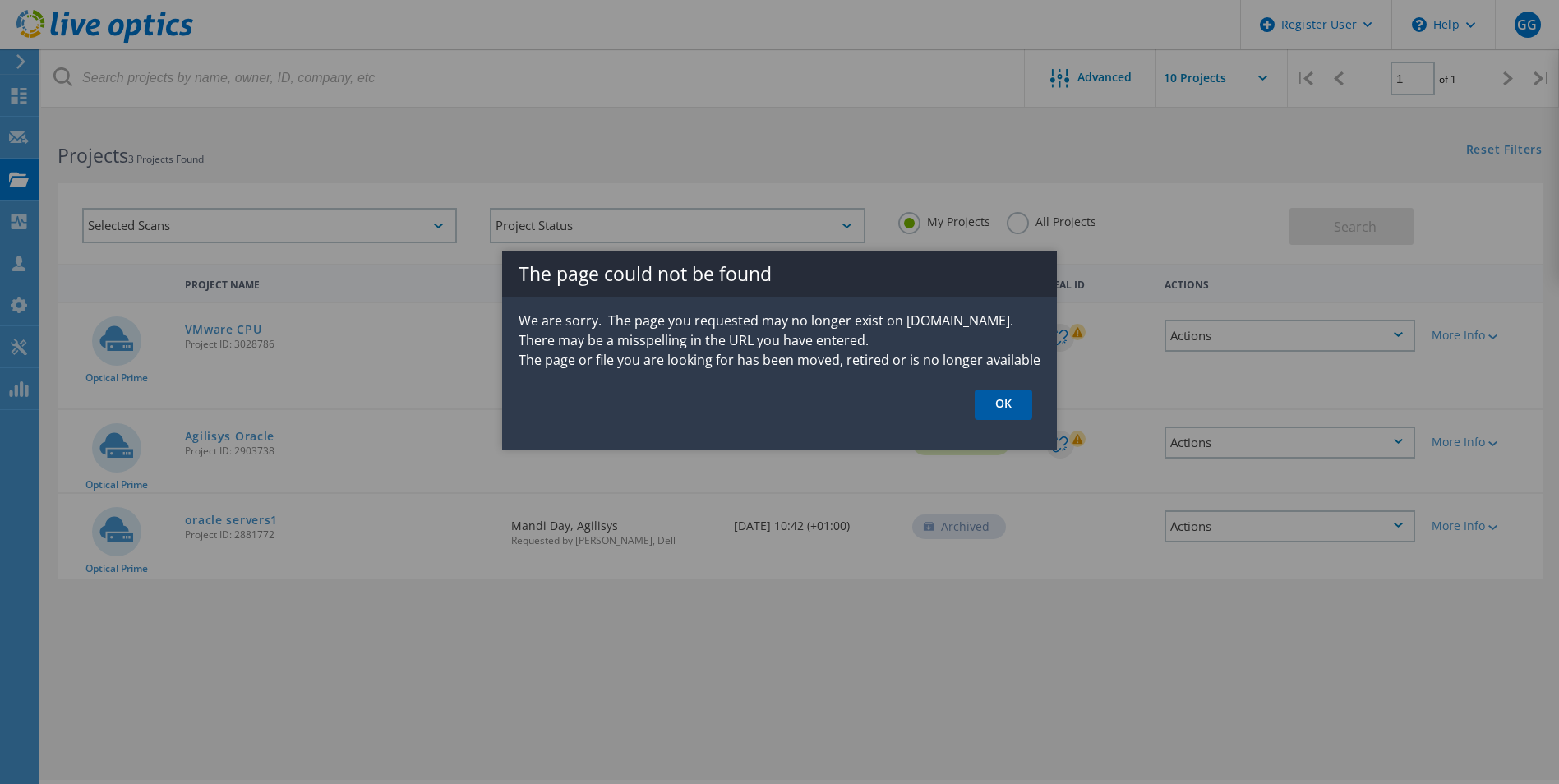
click at [1002, 391] on link "OK" at bounding box center [1003, 405] width 58 height 30
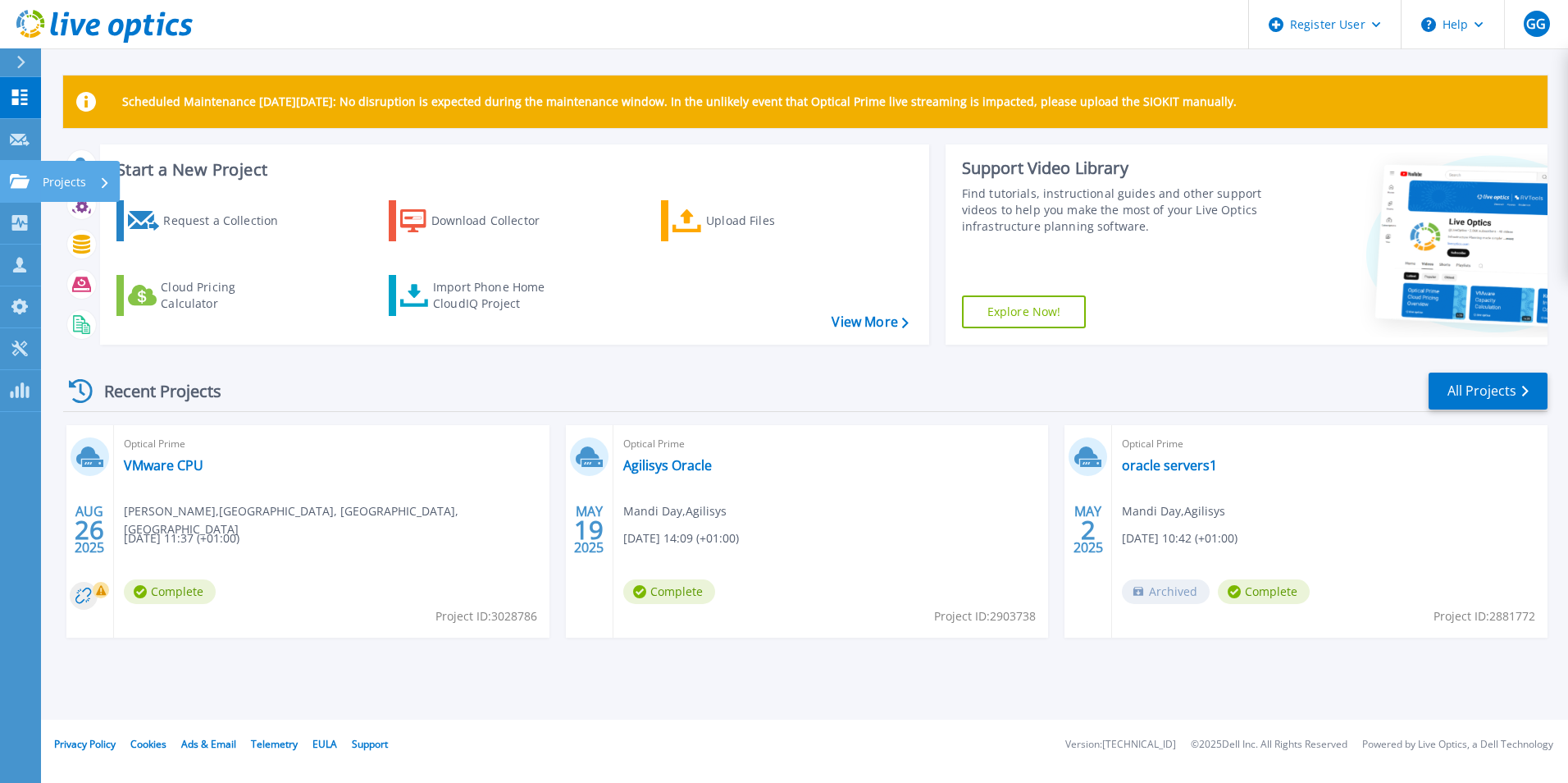
click at [68, 170] on p "Projects" at bounding box center [64, 182] width 44 height 43
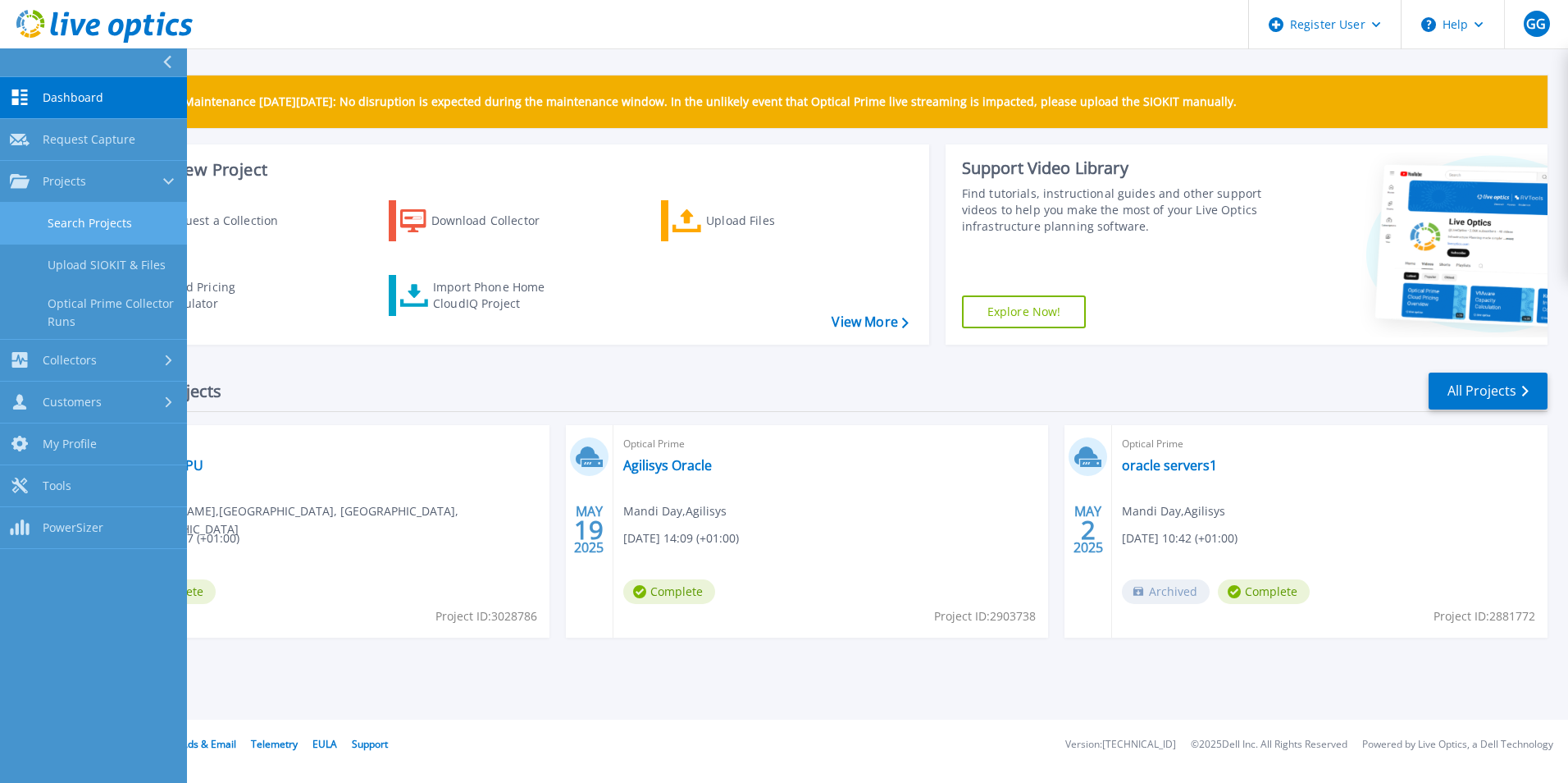
click at [73, 216] on link "Search Projects" at bounding box center [94, 223] width 187 height 42
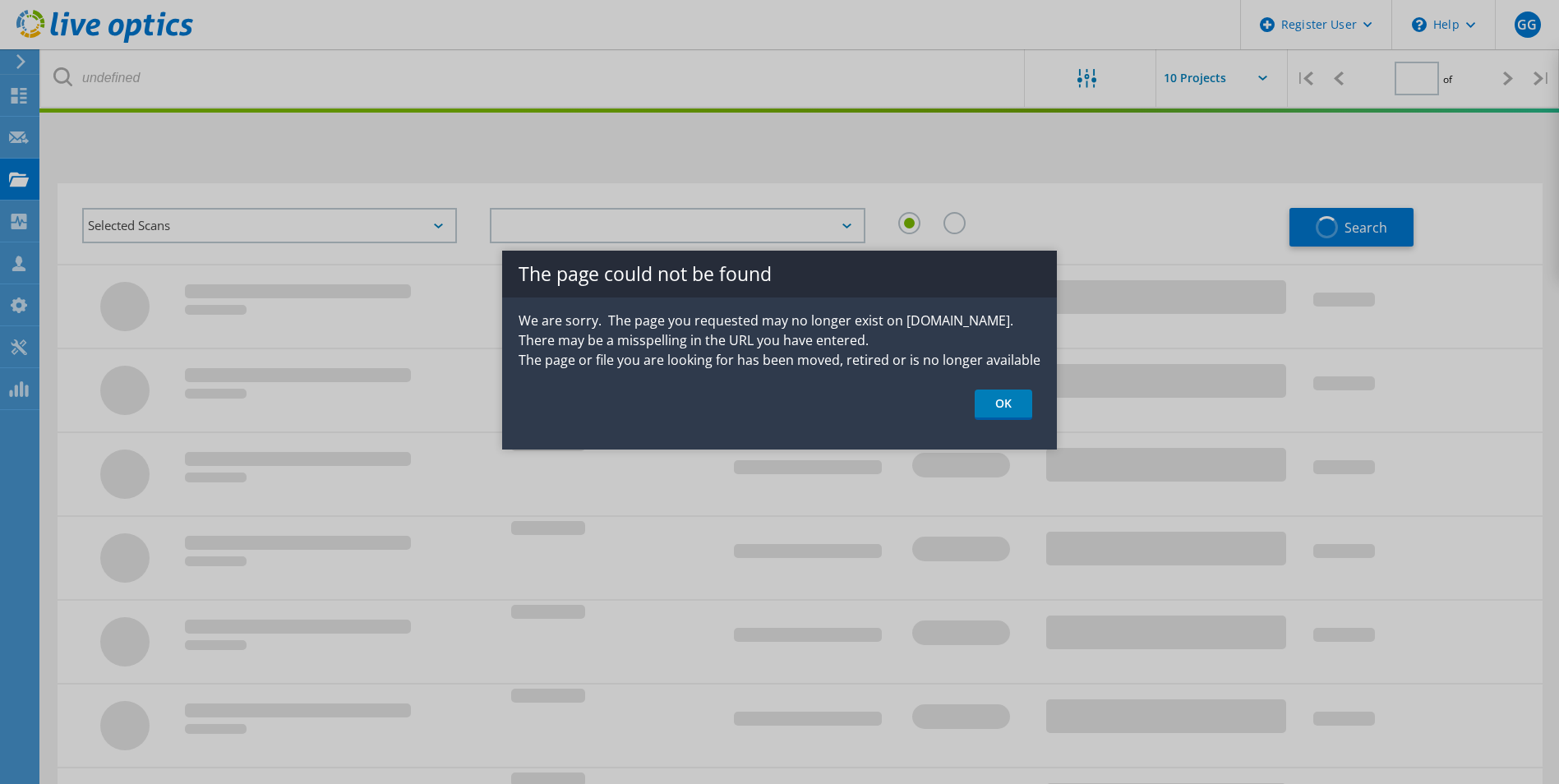
type input "1"
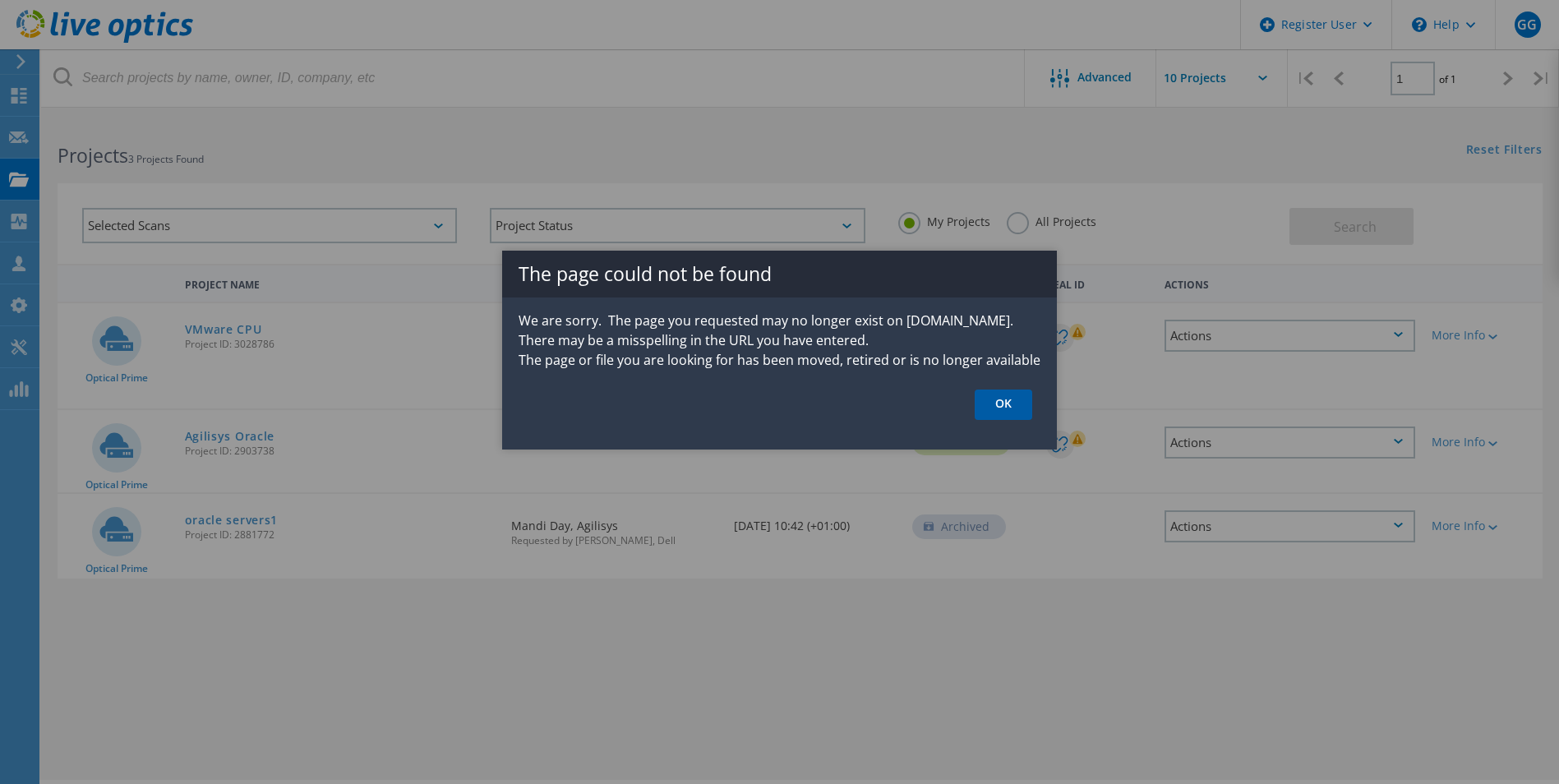
click at [981, 405] on link "OK" at bounding box center [1003, 405] width 58 height 30
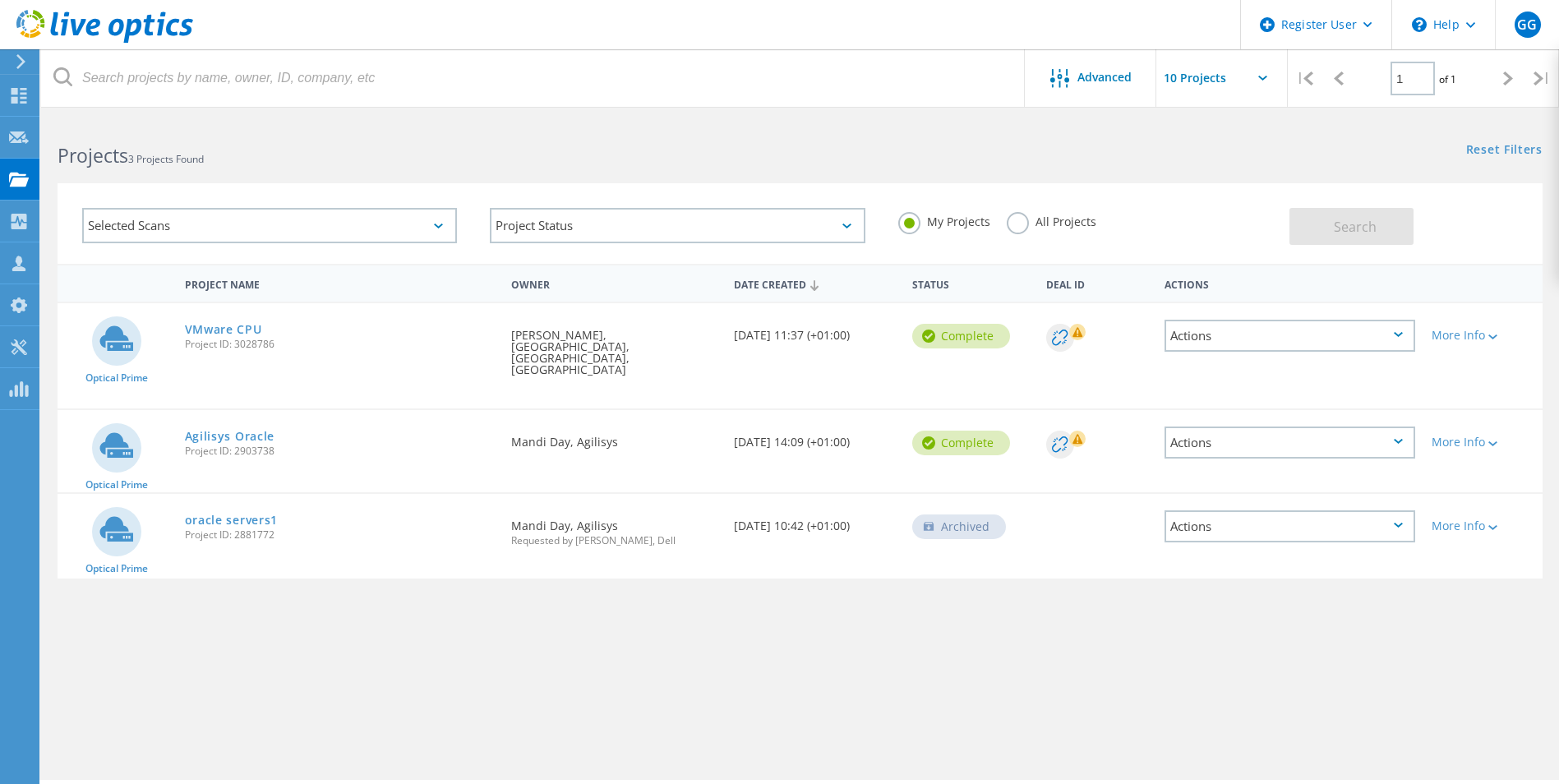
click at [1016, 228] on label "All Projects" at bounding box center [1051, 220] width 89 height 15
click at [0, 0] on input "All Projects" at bounding box center [0, 0] width 0 height 0
click at [1334, 238] on button "Search" at bounding box center [1350, 226] width 124 height 37
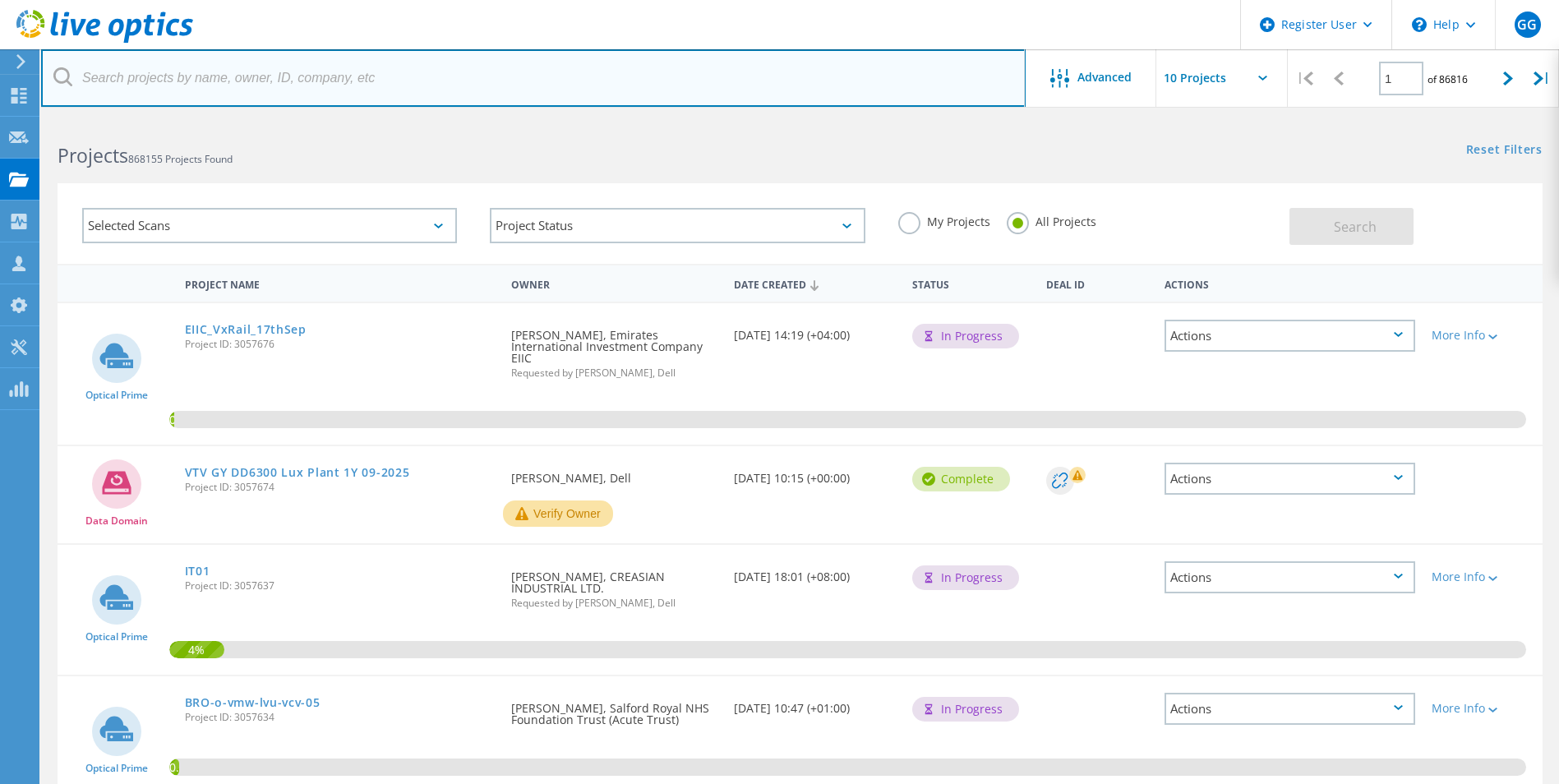
click at [253, 81] on input "text" at bounding box center [533, 78] width 984 height 58
paste input "P.Mapfumo@kew.org"
type input "P.Mapfumo@kew.org"
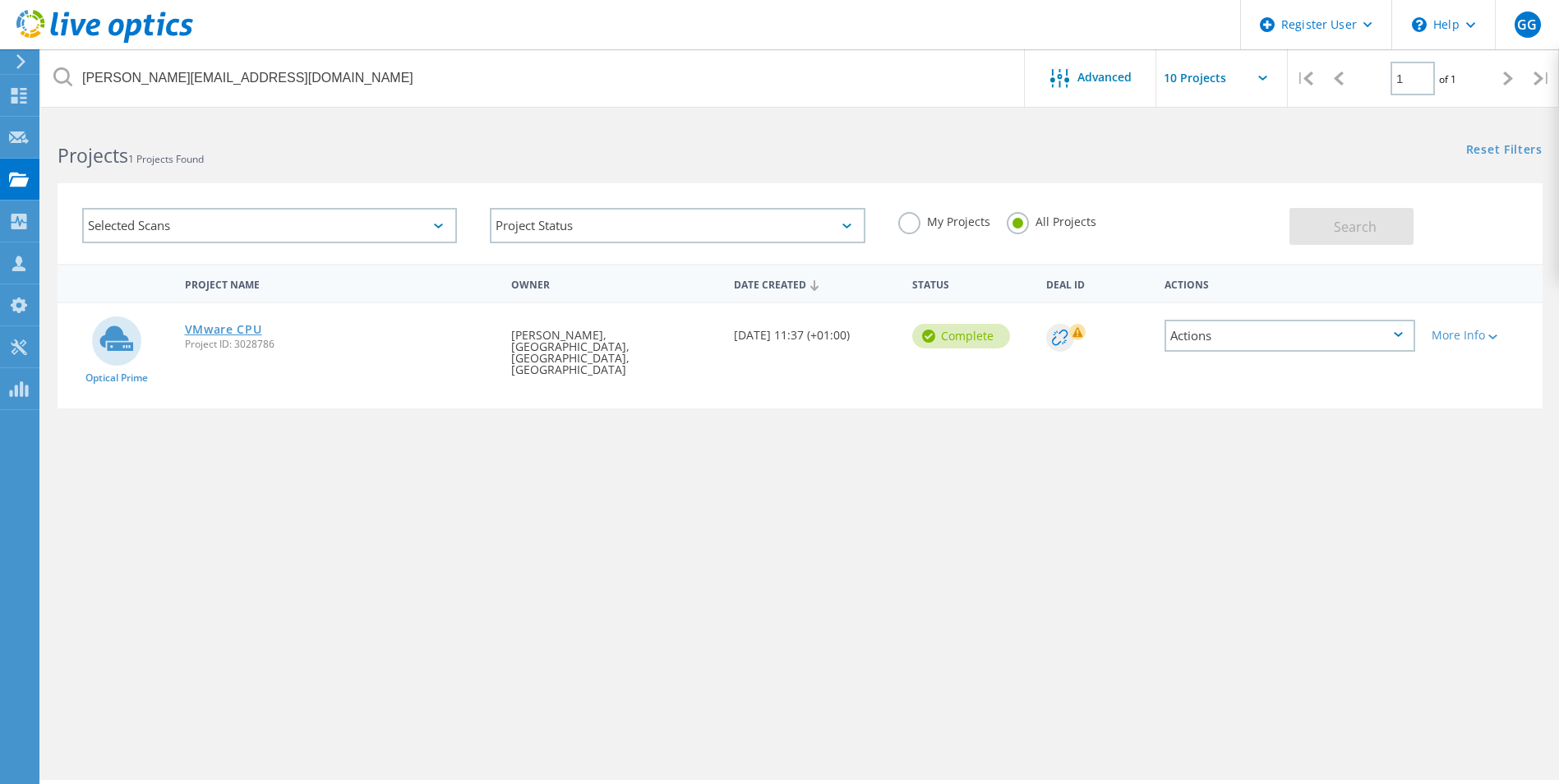
click at [223, 328] on link "VMware CPU" at bounding box center [223, 329] width 77 height 11
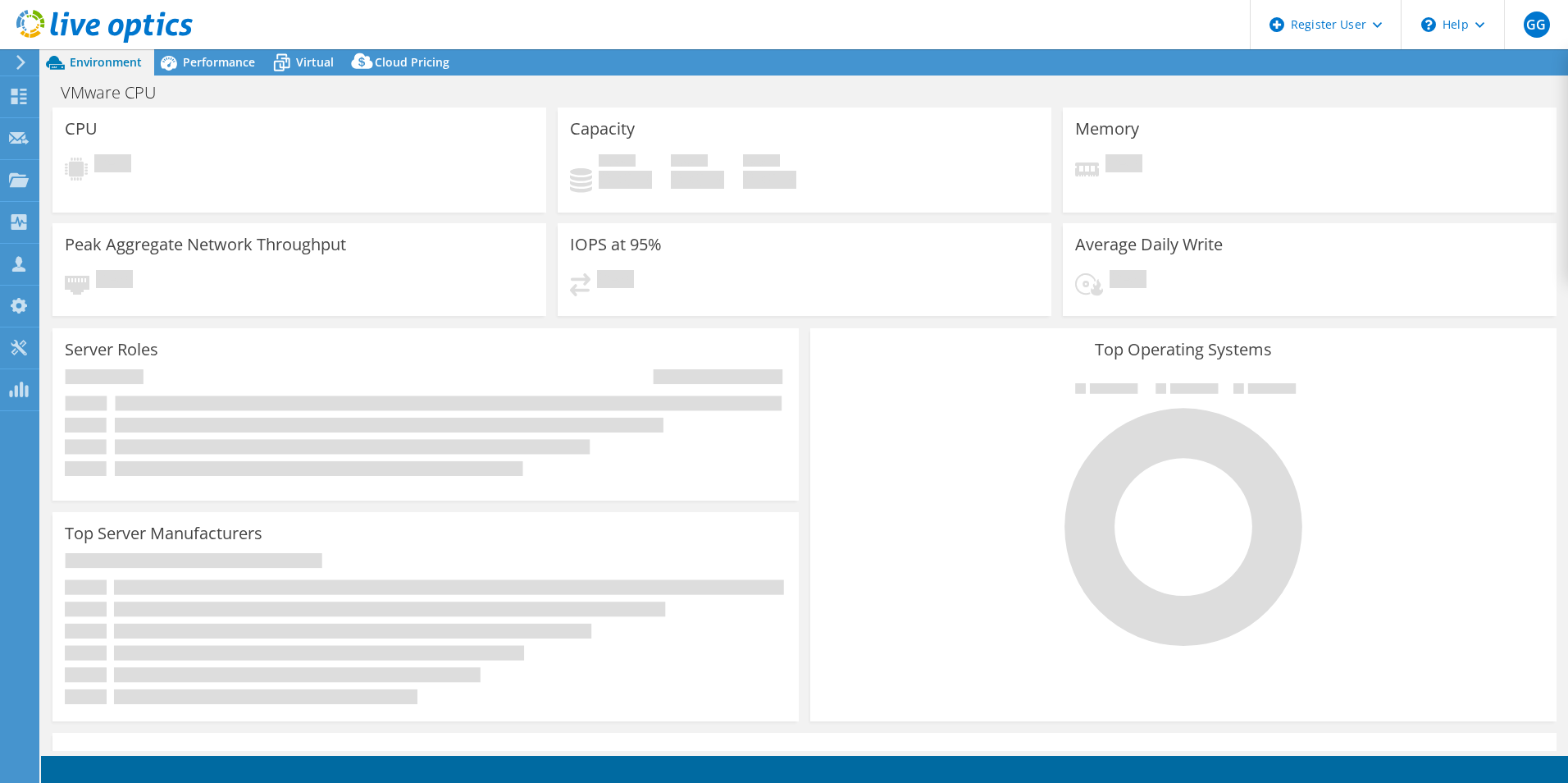
select select "EULondon"
select select "GBP"
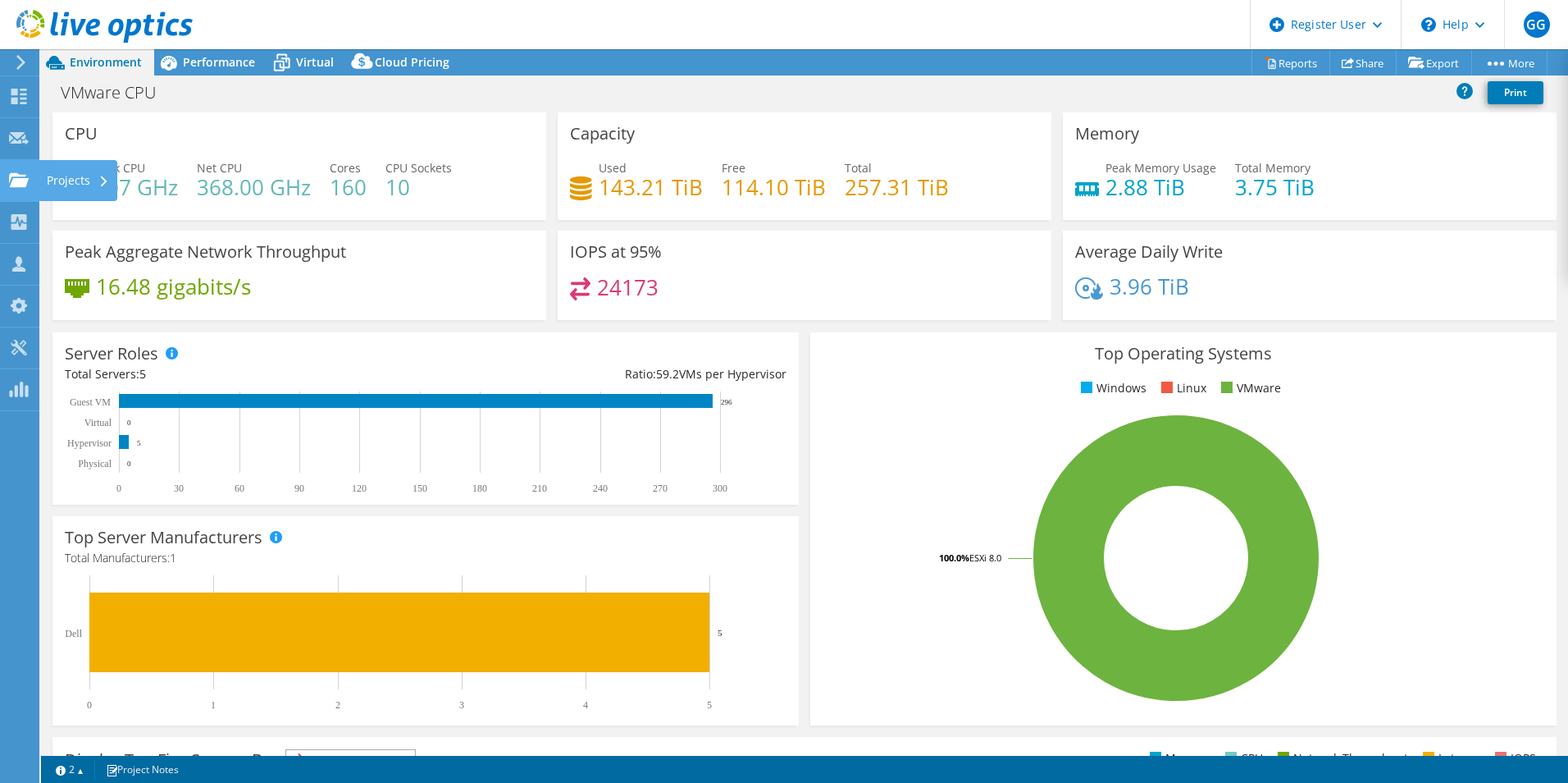
click at [23, 179] on use at bounding box center [19, 179] width 20 height 14
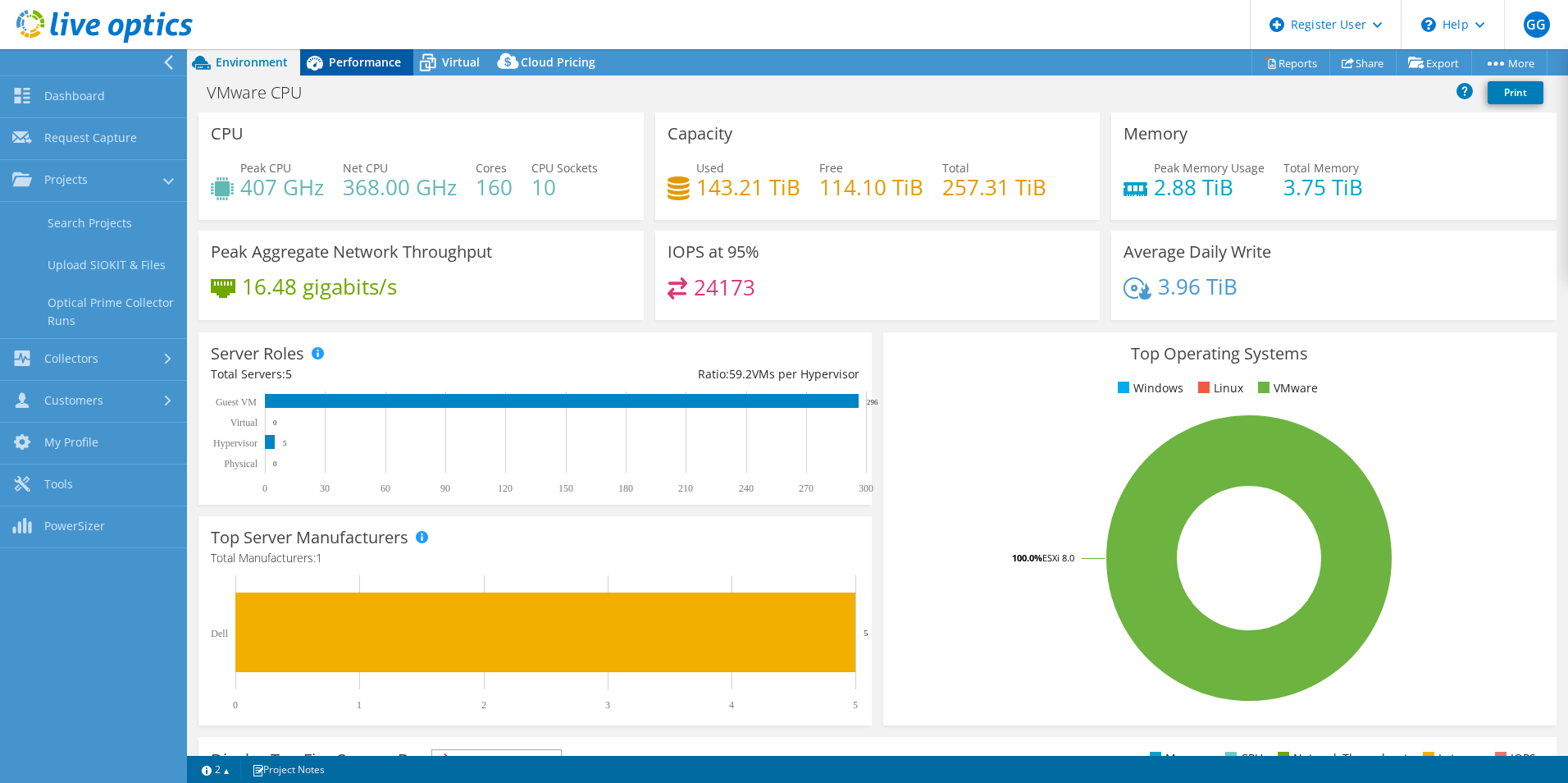
click at [326, 57] on icon at bounding box center [314, 62] width 28 height 28
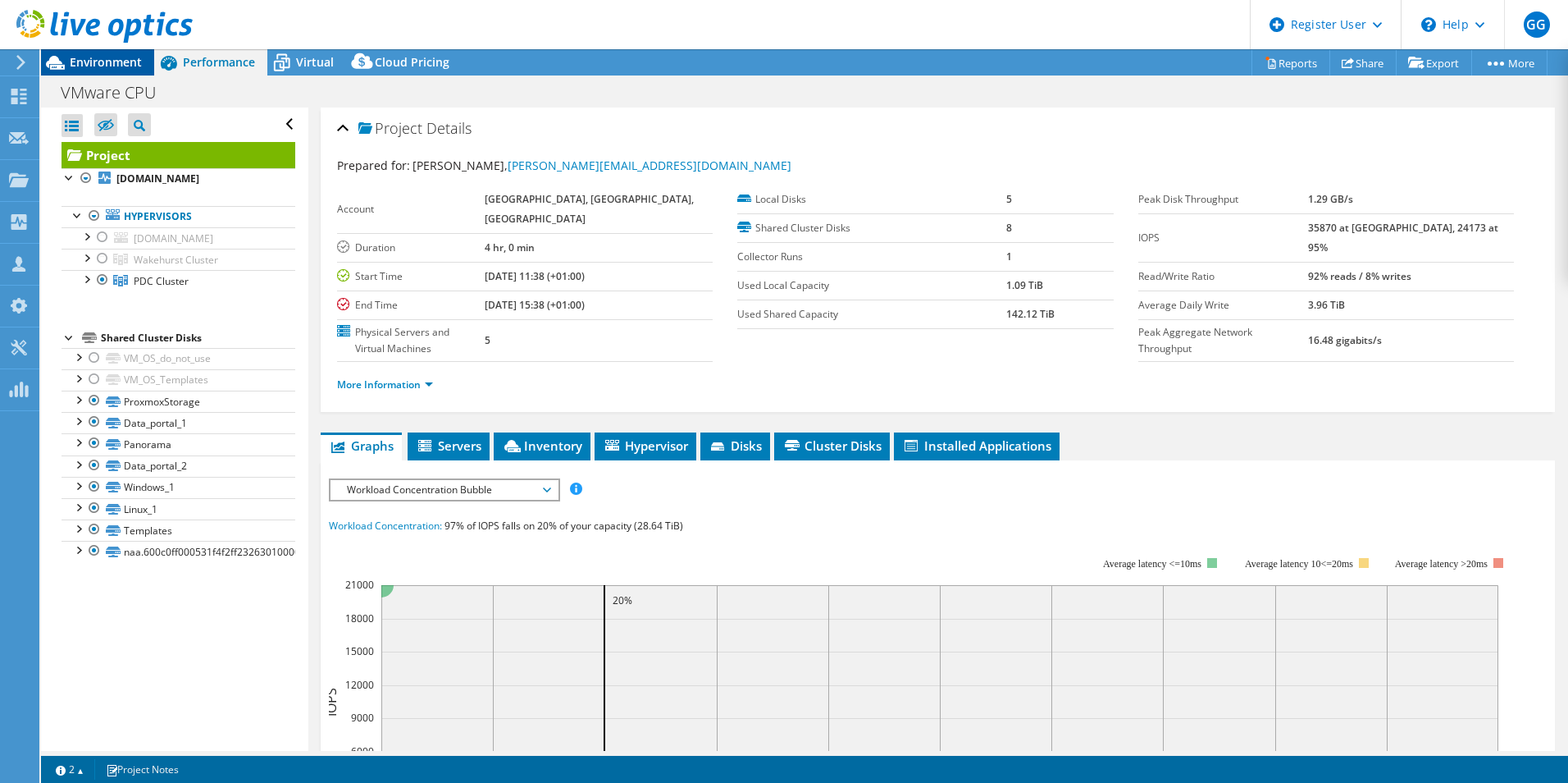
click at [134, 60] on span "Environment" at bounding box center [106, 62] width 72 height 15
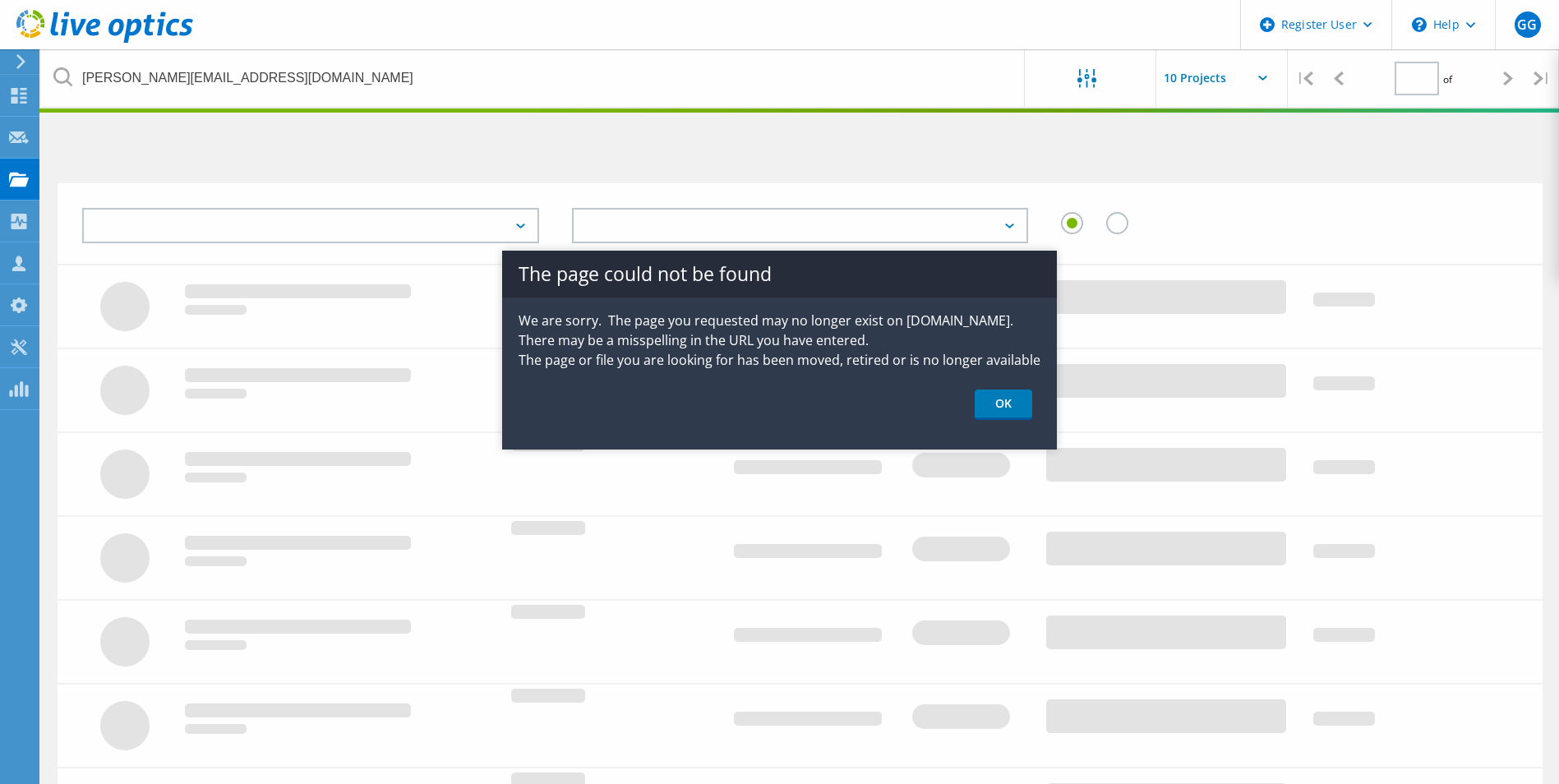
type input "1"
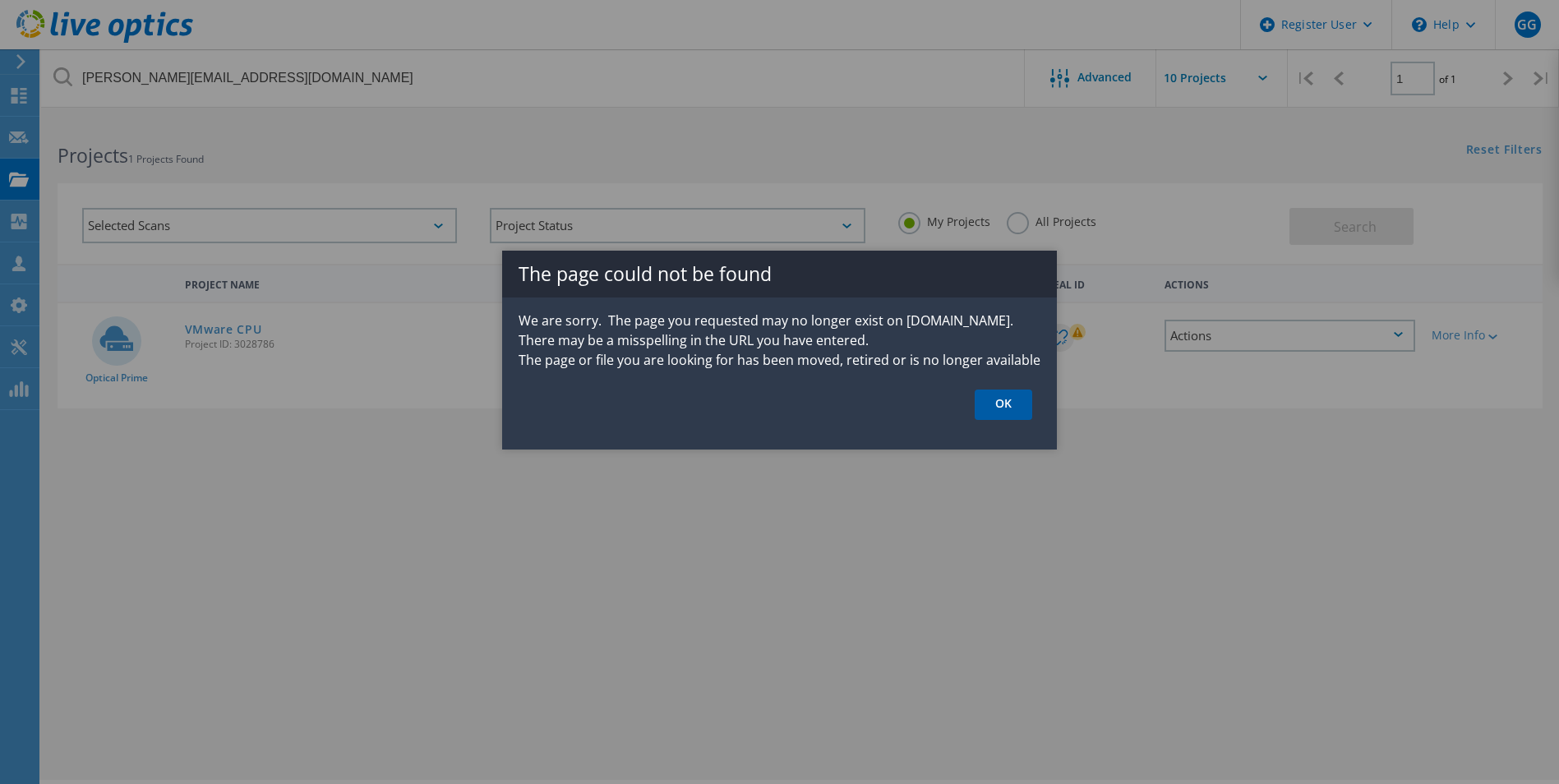
click at [985, 399] on link "OK" at bounding box center [1003, 405] width 58 height 30
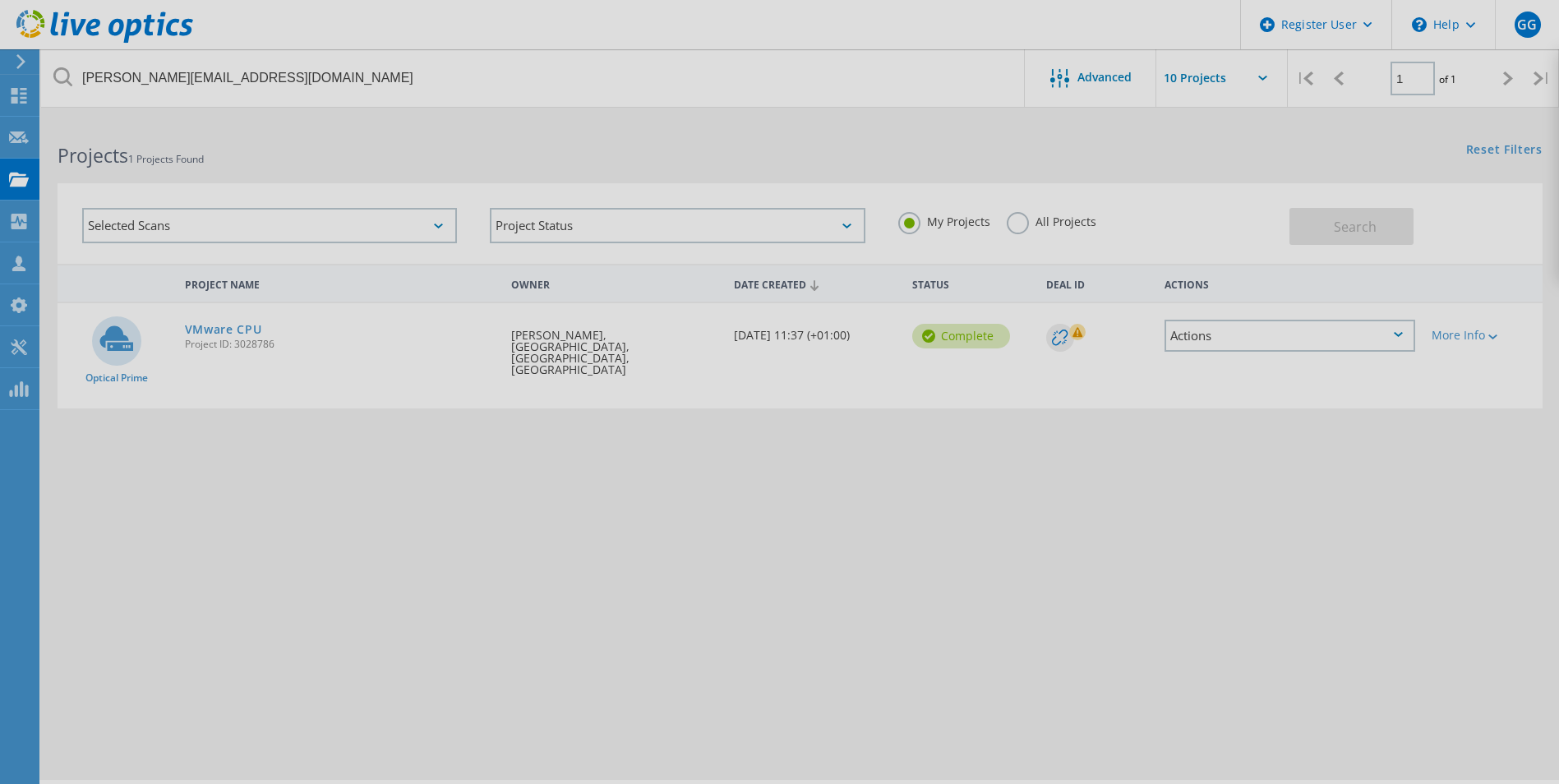
click at [957, 562] on div at bounding box center [780, 392] width 1559 height 784
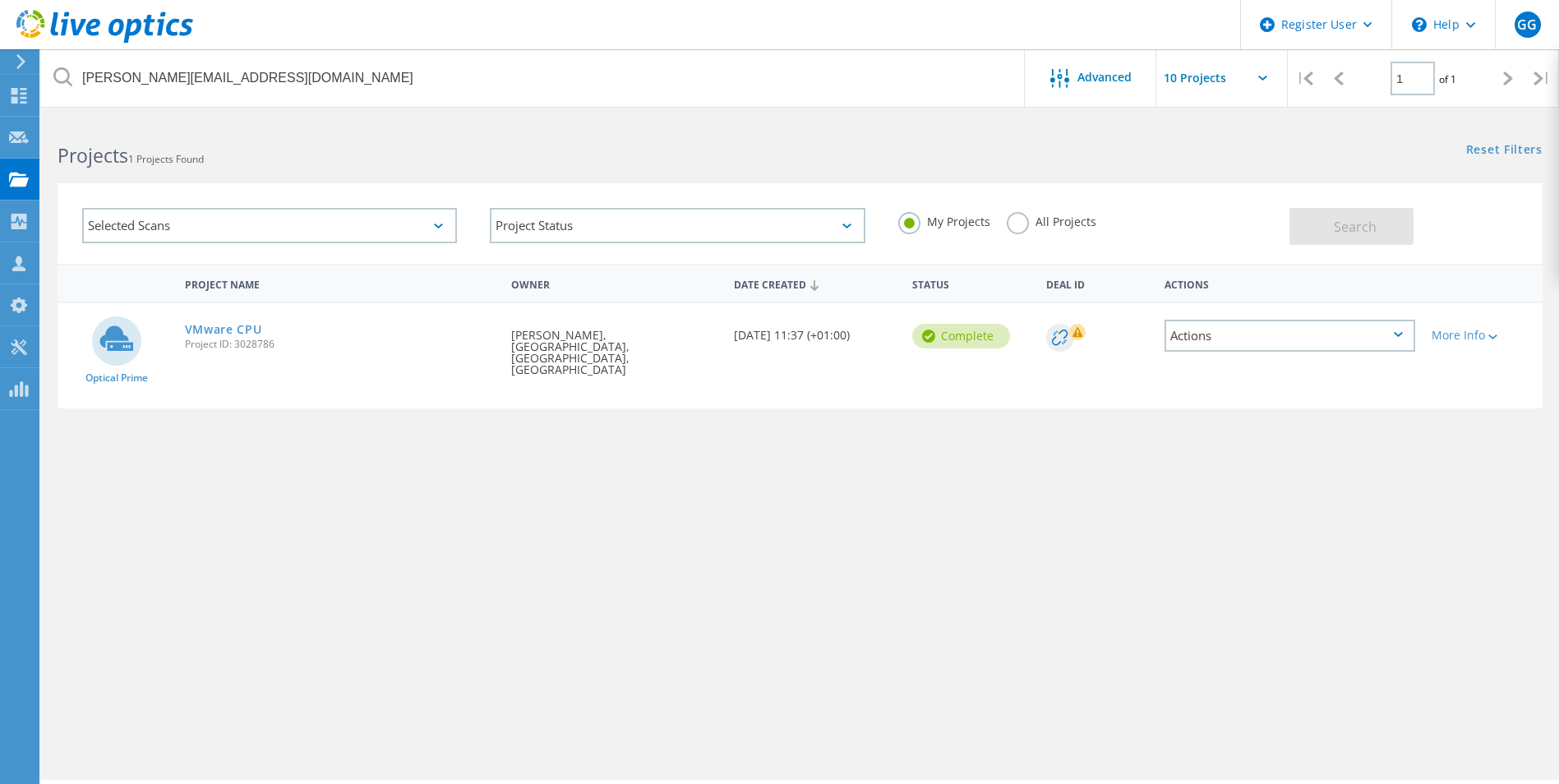
click at [66, 21] on use at bounding box center [104, 26] width 176 height 33
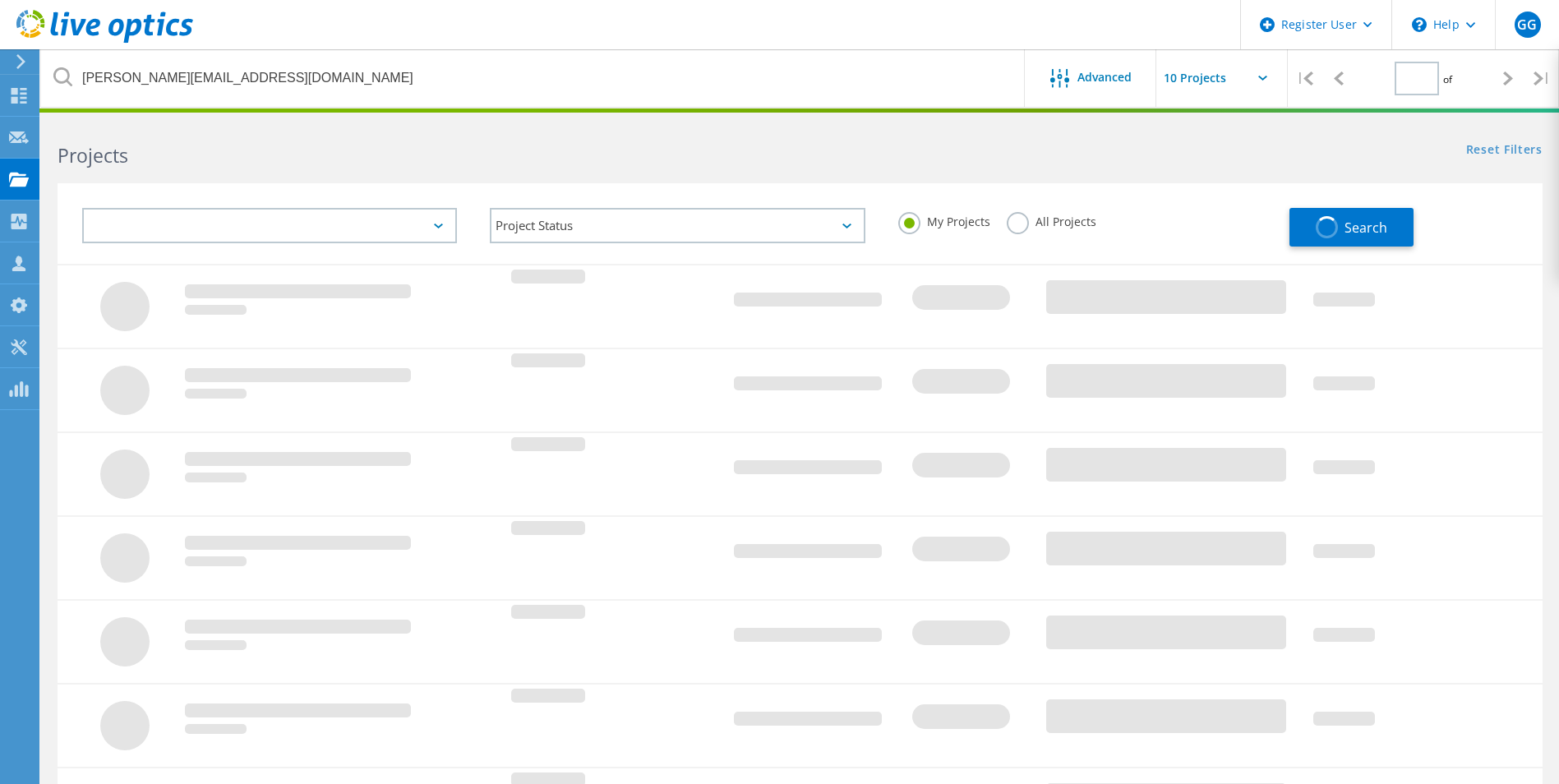
type input "1"
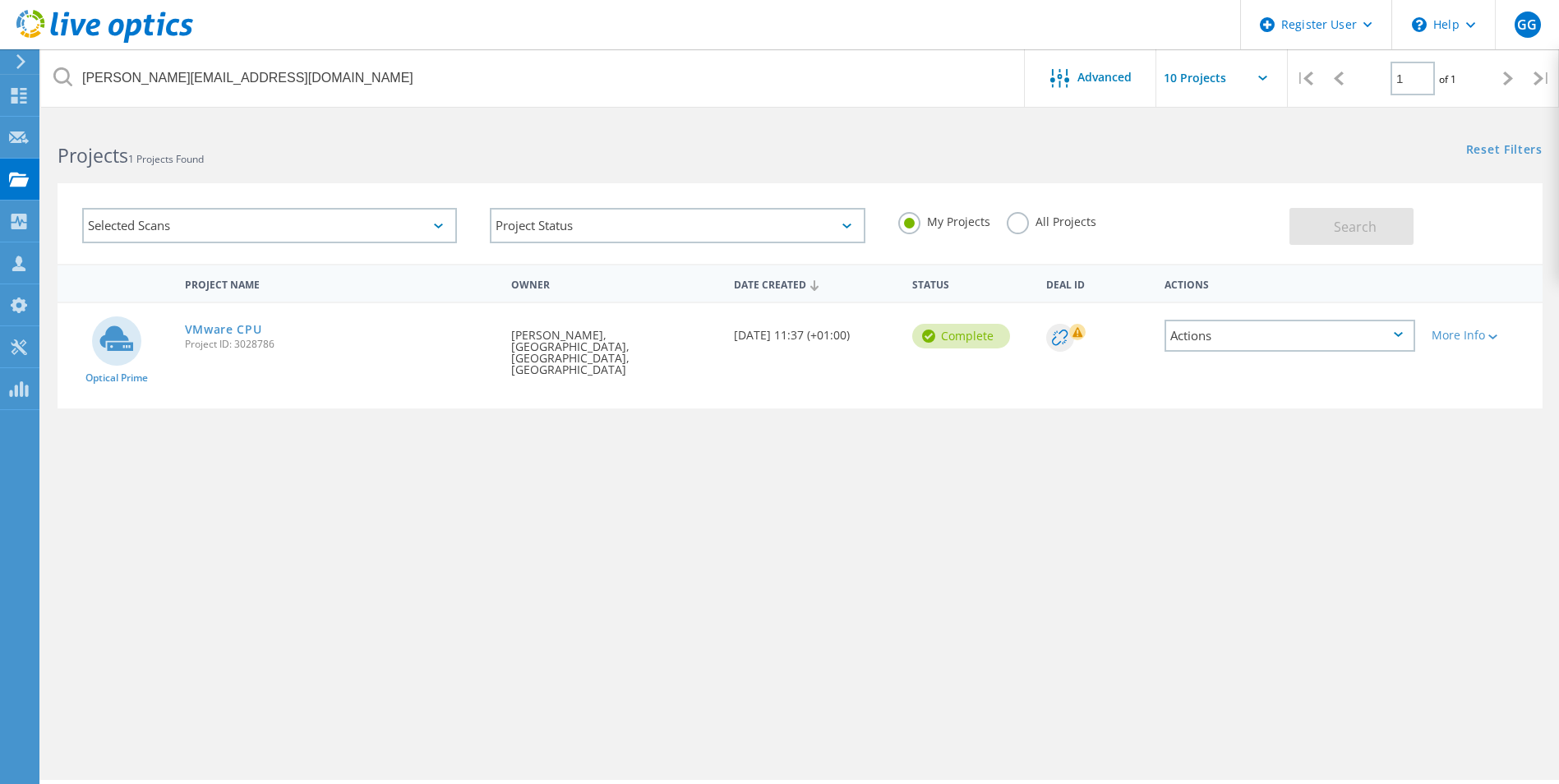
click at [1242, 69] on input "text" at bounding box center [1238, 78] width 164 height 58
click at [1019, 211] on div "My Projects All Projects" at bounding box center [1086, 222] width 408 height 61
click at [1019, 220] on label "All Projects" at bounding box center [1051, 220] width 89 height 15
click at [0, 0] on input "All Projects" at bounding box center [0, 0] width 0 height 0
click at [1368, 228] on span "Search" at bounding box center [1354, 227] width 43 height 18
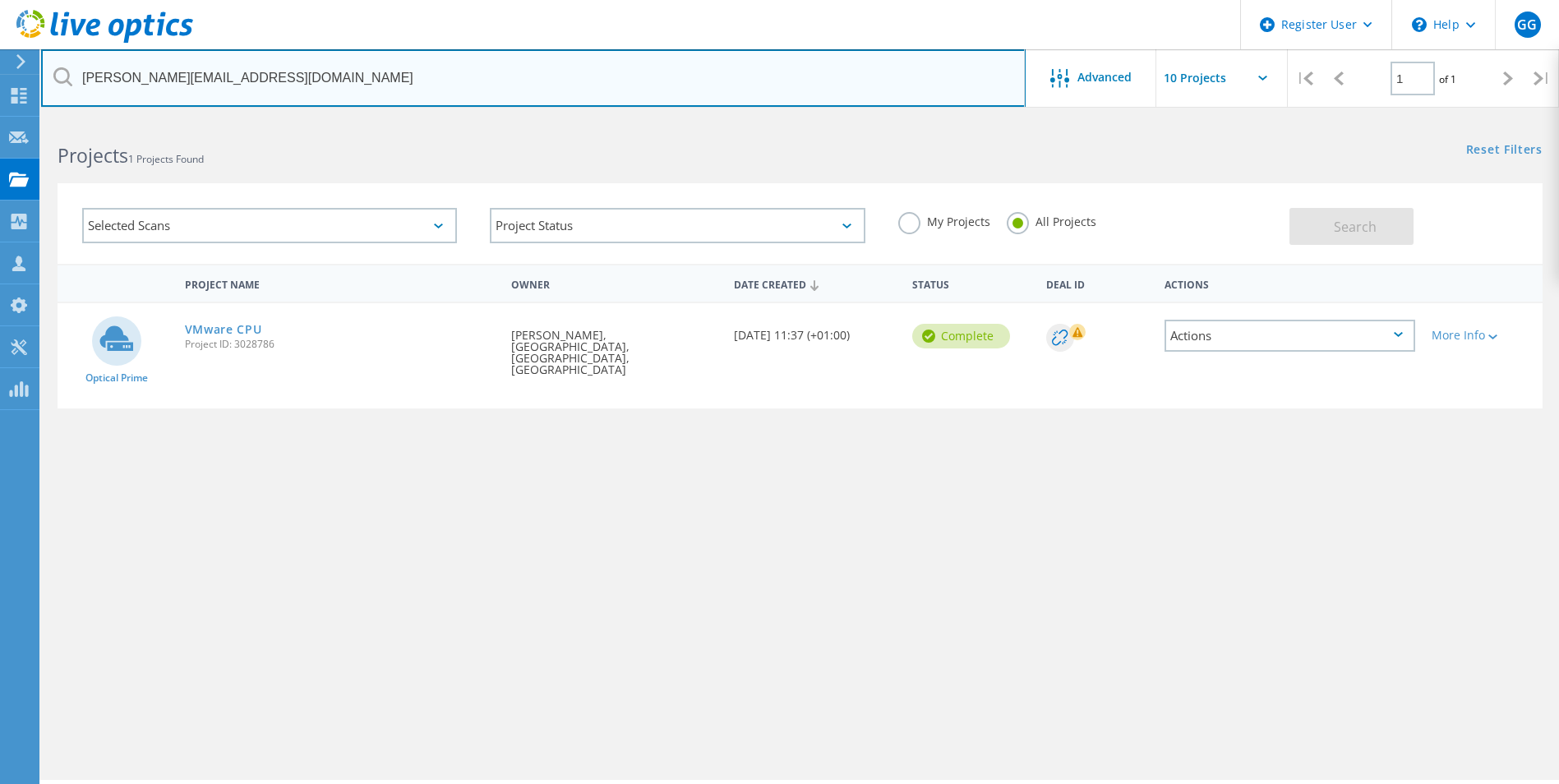
click at [398, 83] on input "[PERSON_NAME][EMAIL_ADDRESS][DOMAIN_NAME]" at bounding box center [533, 78] width 984 height 58
